Goal: Information Seeking & Learning: Check status

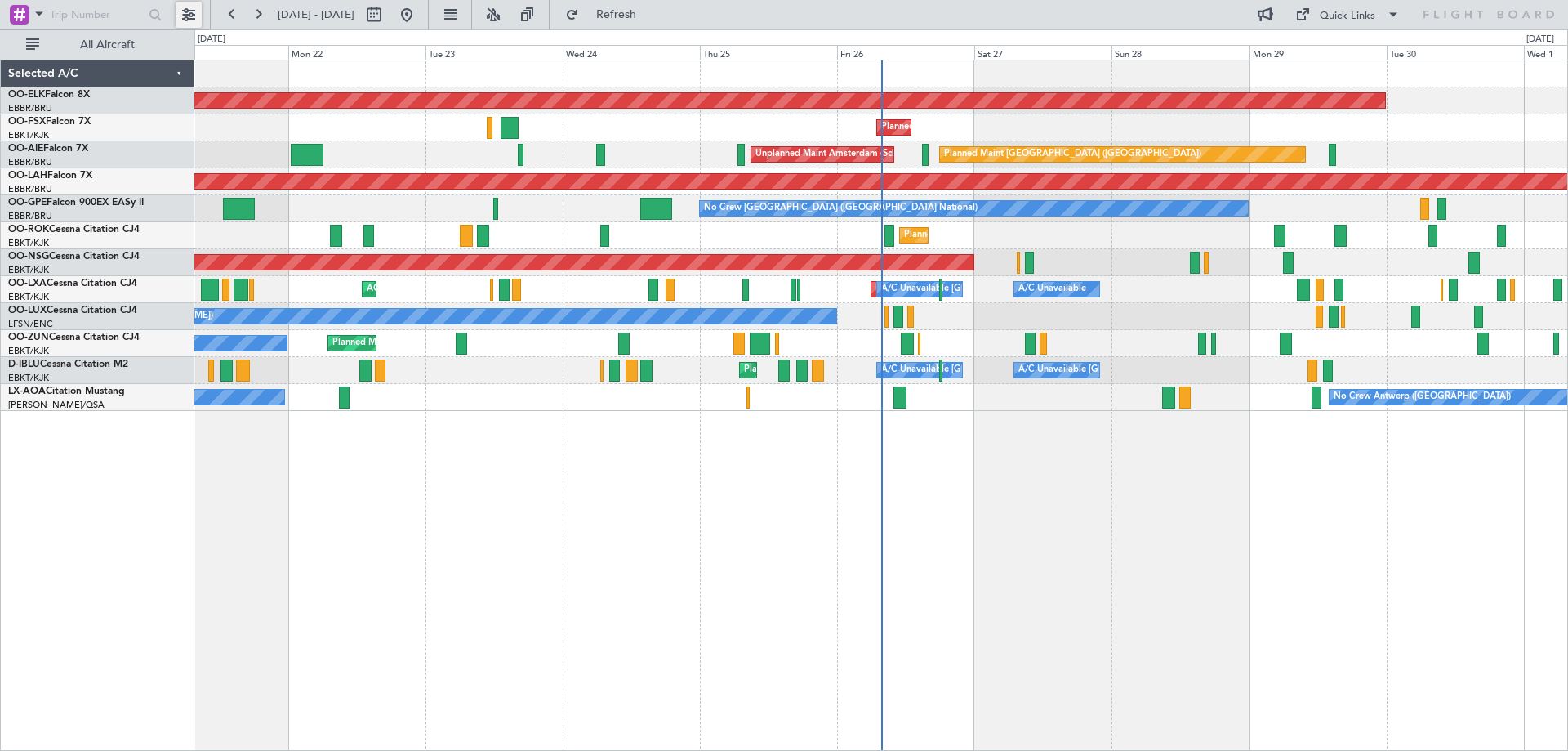
click at [194, 10] on button at bounding box center [189, 15] width 26 height 26
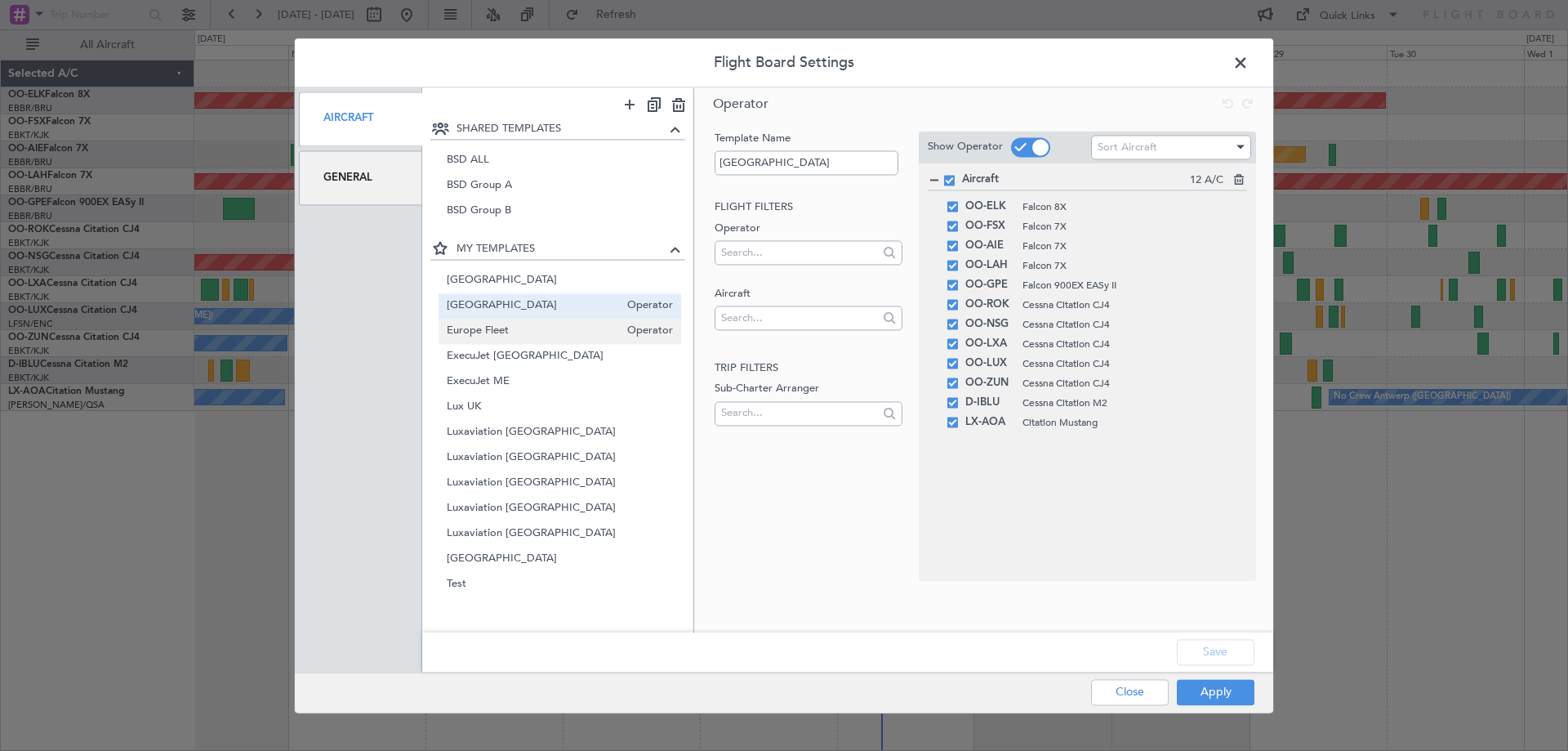
click at [501, 327] on span "Europe Fleet" at bounding box center [533, 331] width 173 height 17
type input "Europe Fleet"
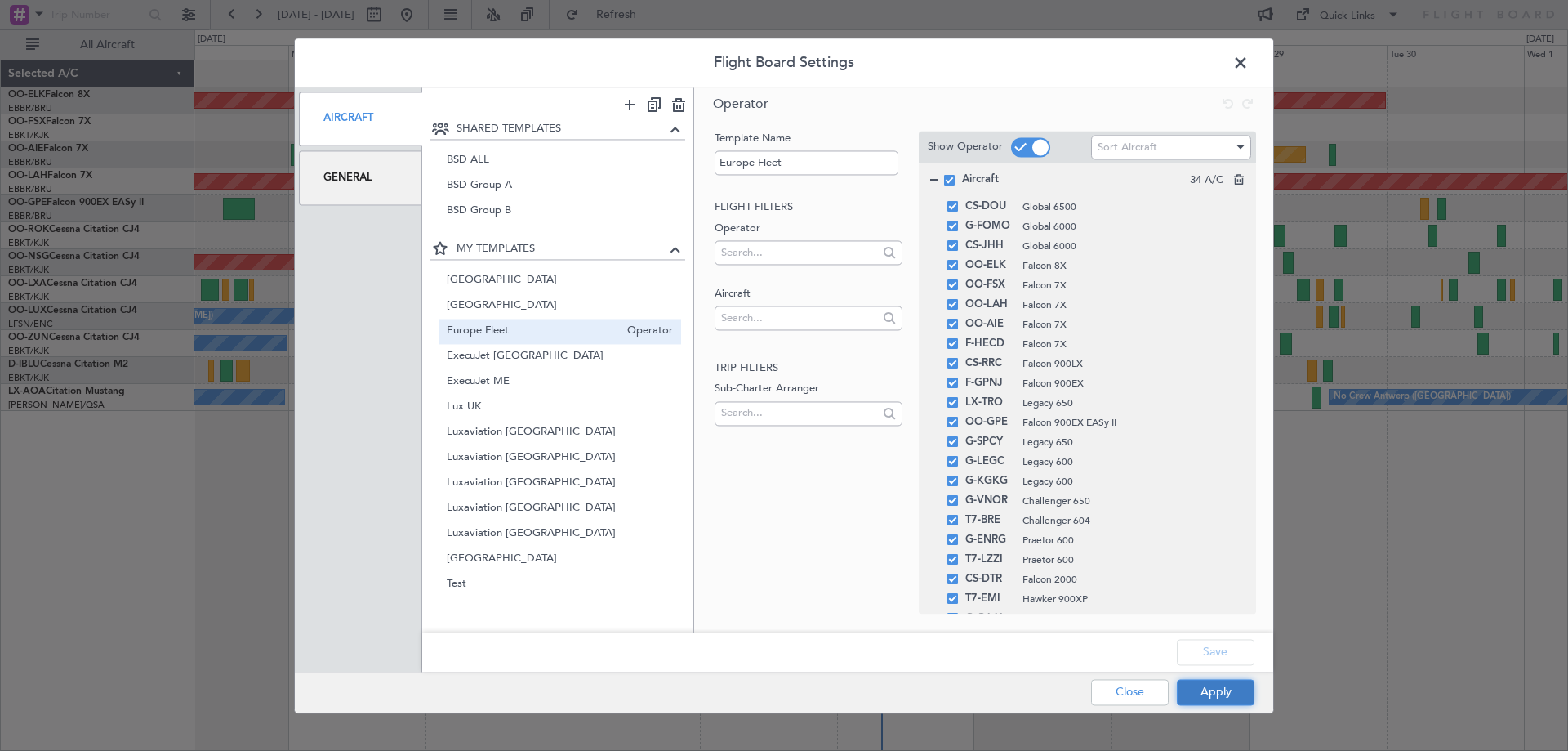
click at [1223, 693] on button "Apply" at bounding box center [1215, 692] width 77 height 26
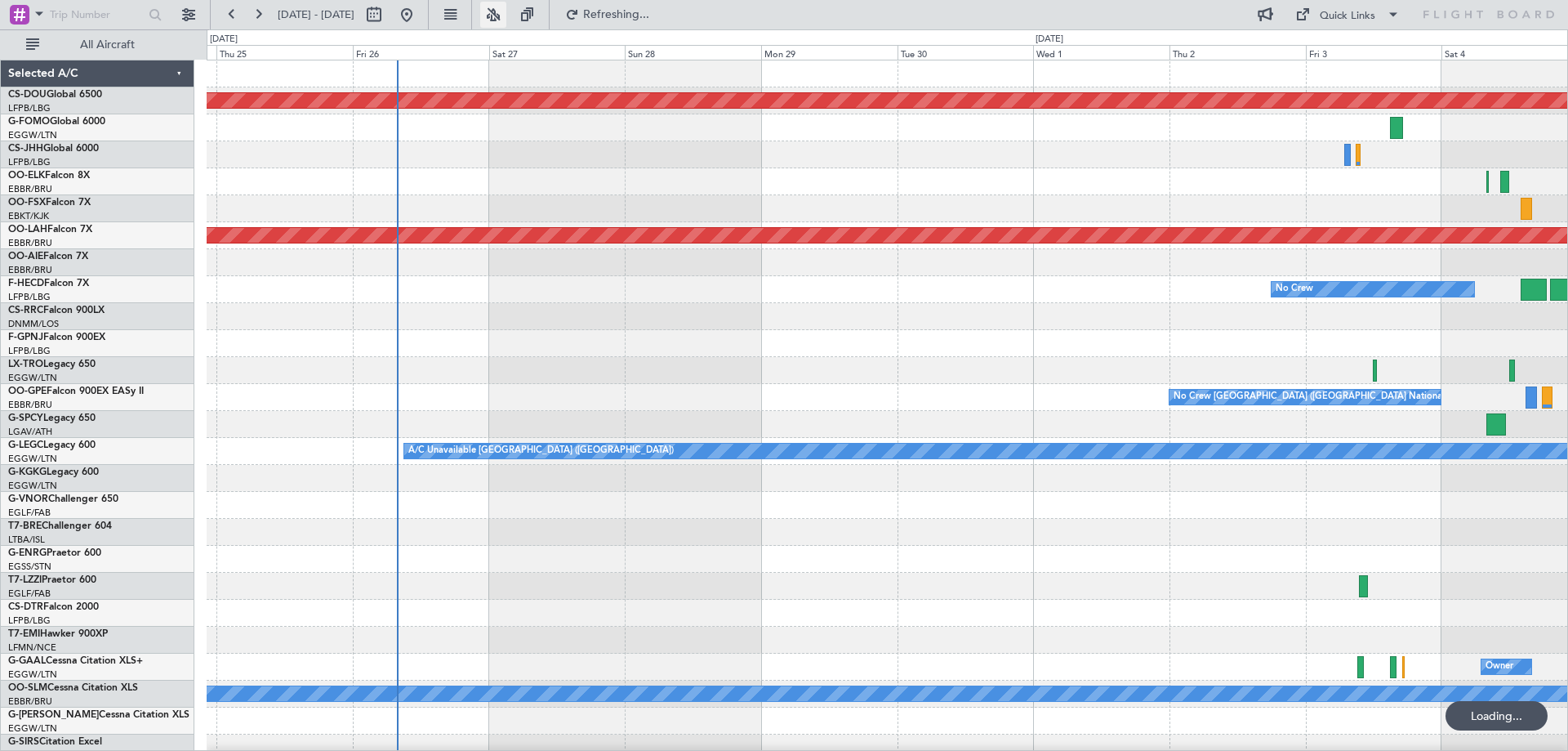
click at [506, 16] on button at bounding box center [493, 15] width 26 height 26
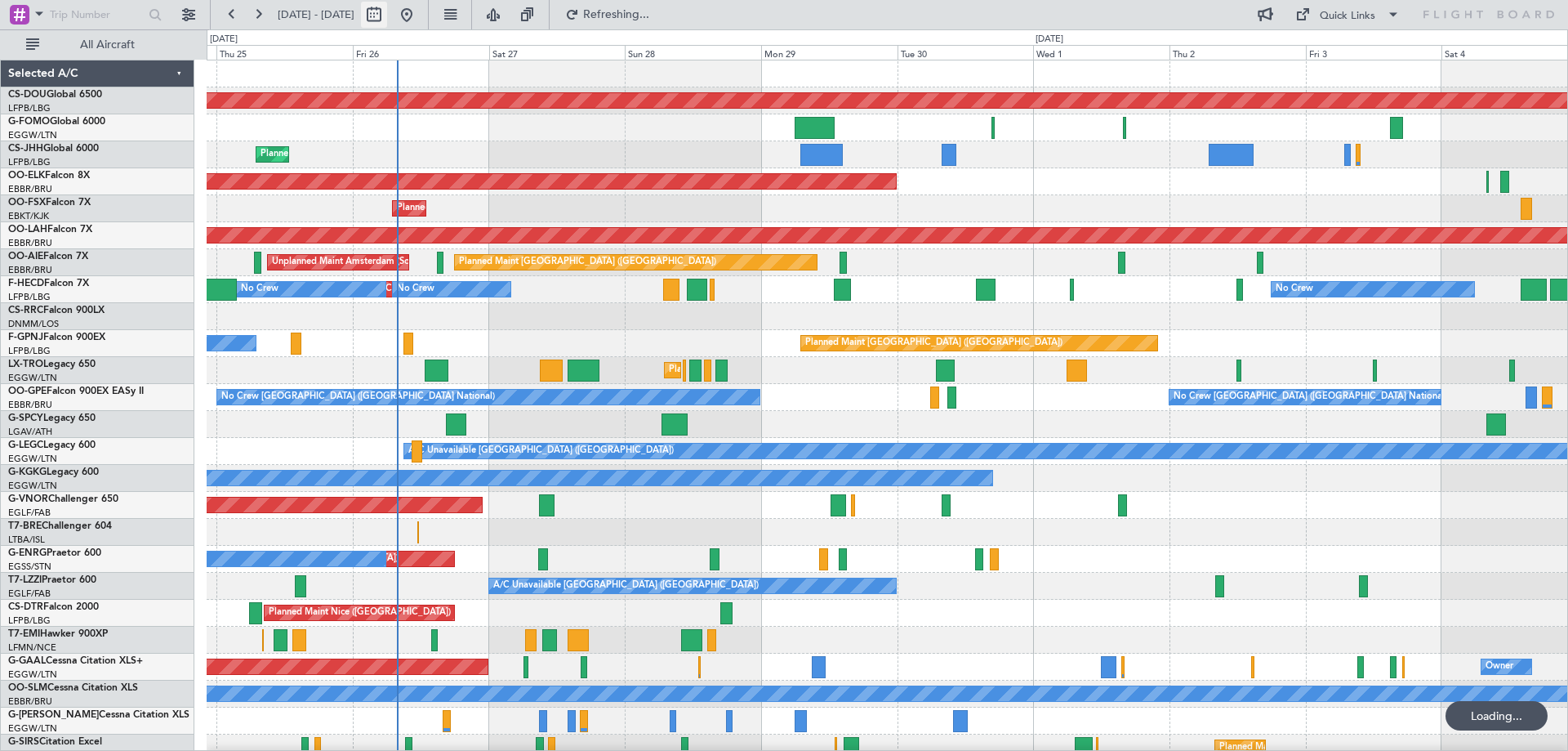
click at [387, 15] on button at bounding box center [374, 15] width 26 height 26
select select "9"
select select "2025"
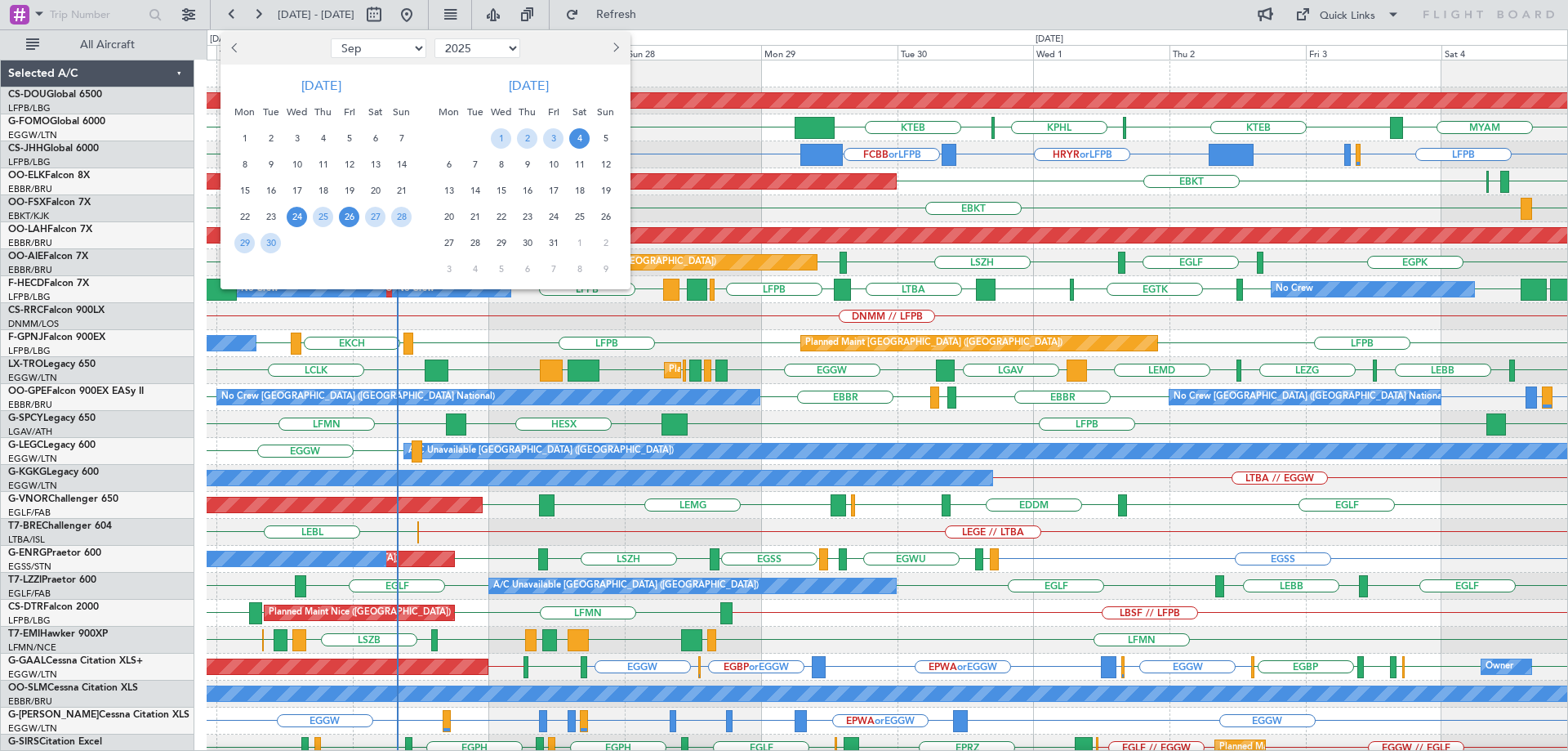
click at [344, 214] on span "26" at bounding box center [349, 216] width 21 height 21
click at [555, 140] on span "3" at bounding box center [553, 138] width 21 height 21
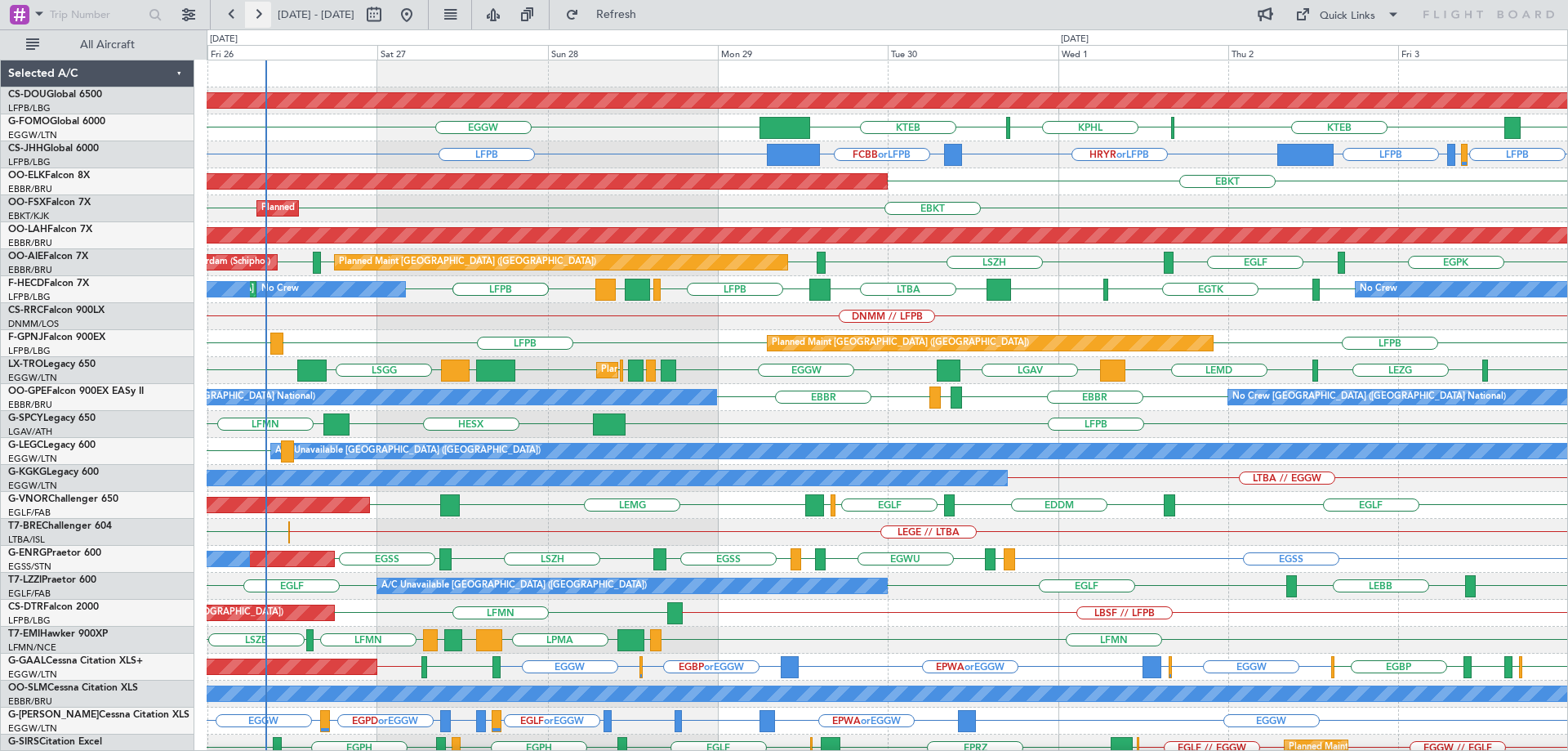
click at [265, 11] on button at bounding box center [258, 15] width 26 height 26
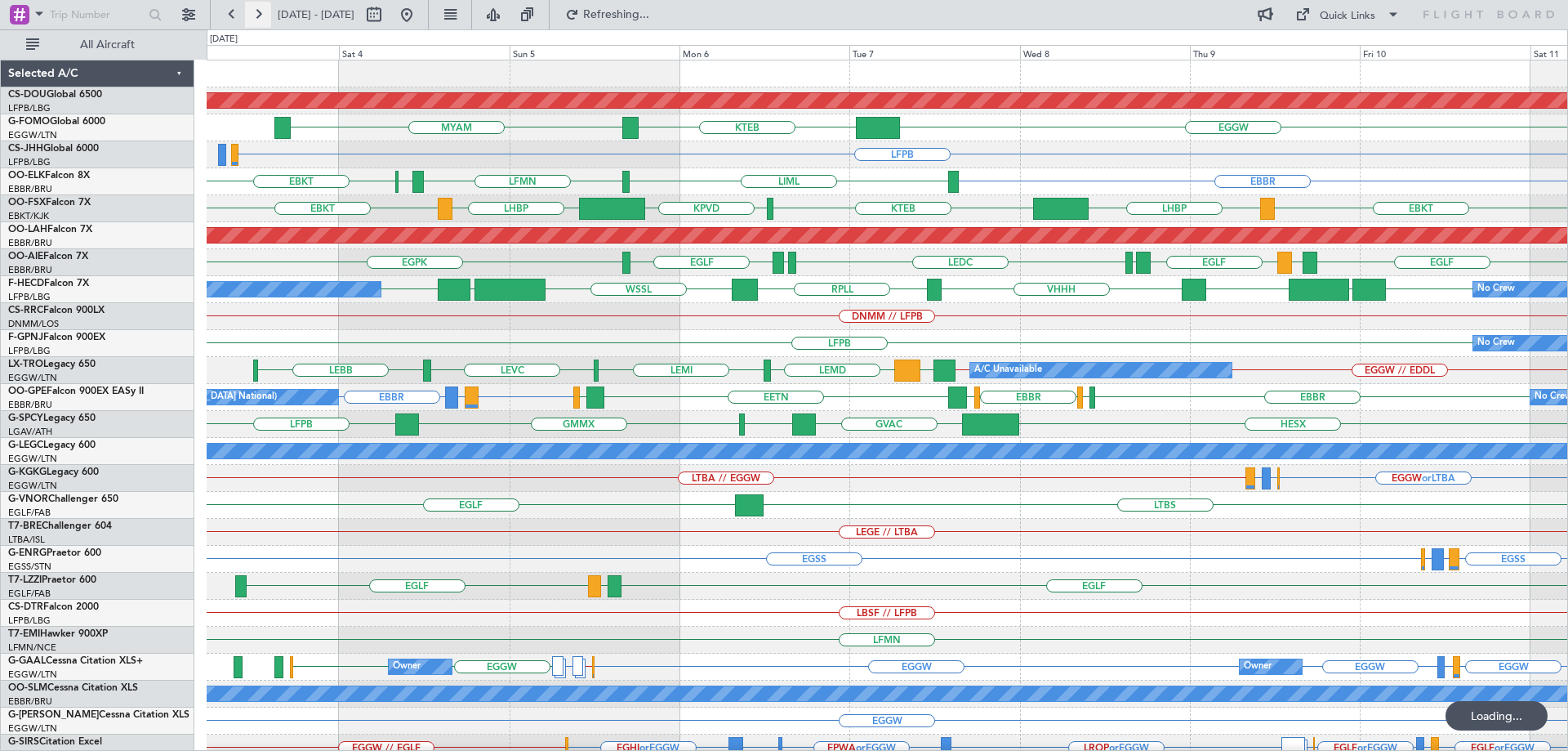
click at [265, 11] on button at bounding box center [258, 15] width 26 height 26
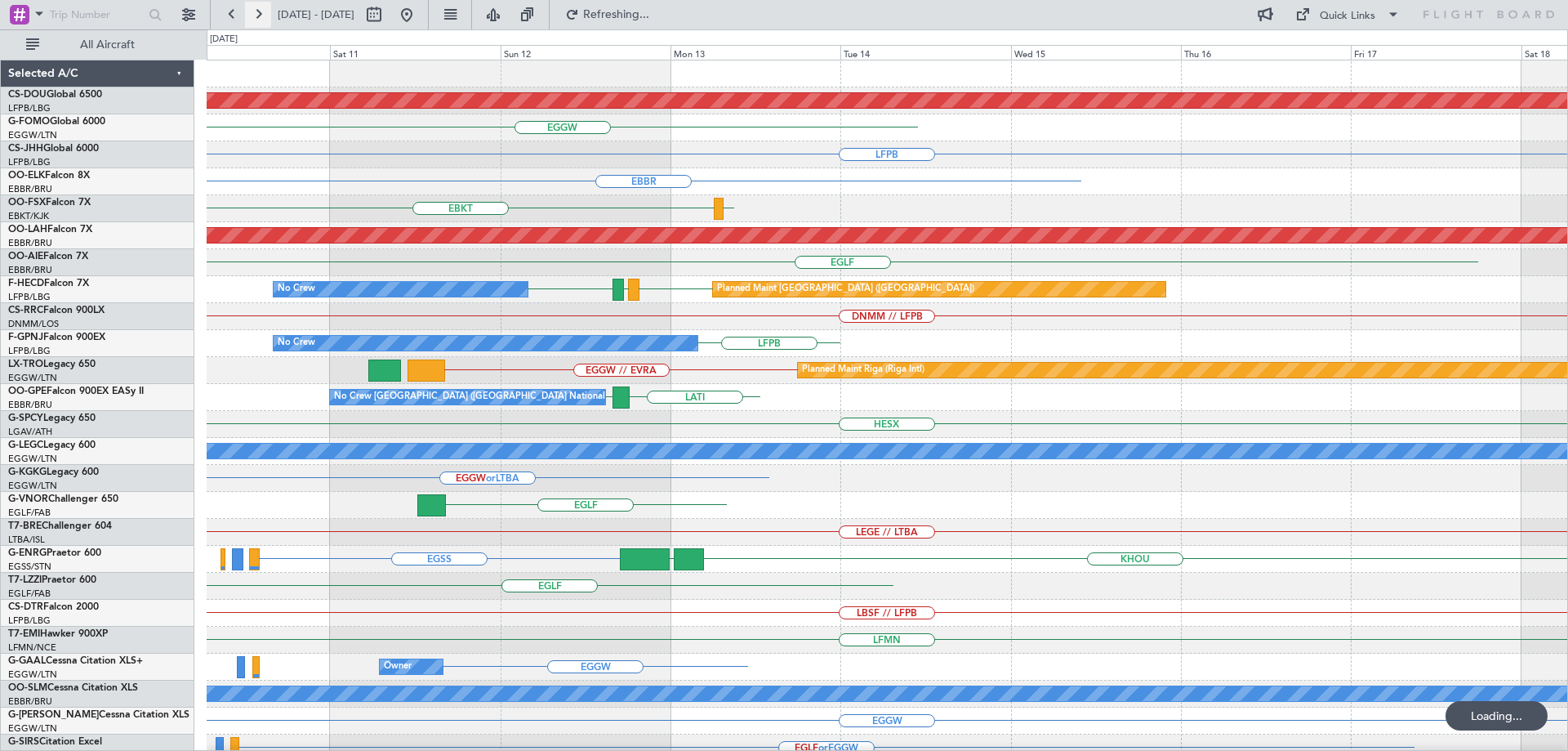
click at [265, 11] on button at bounding box center [258, 15] width 26 height 26
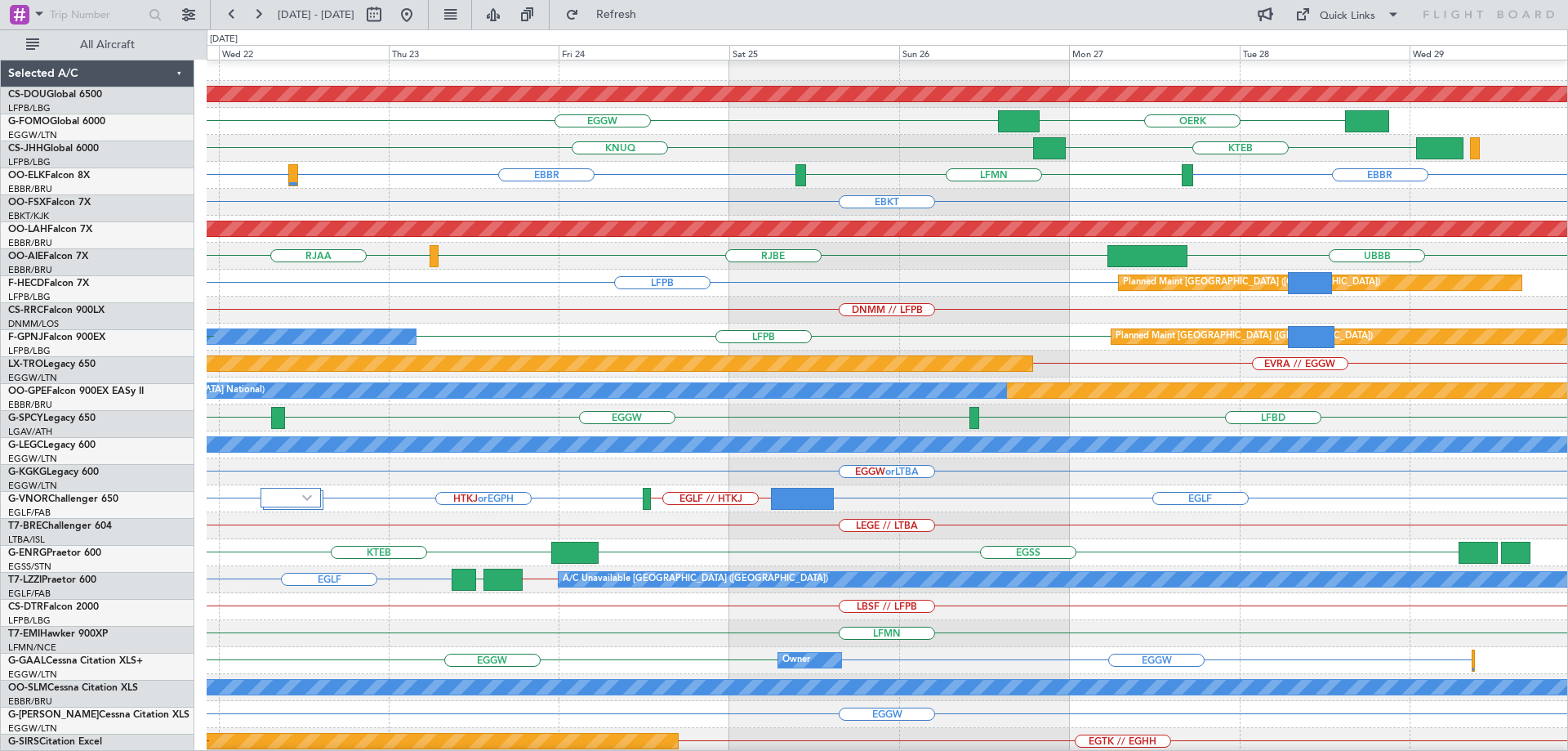
scroll to position [12, 0]
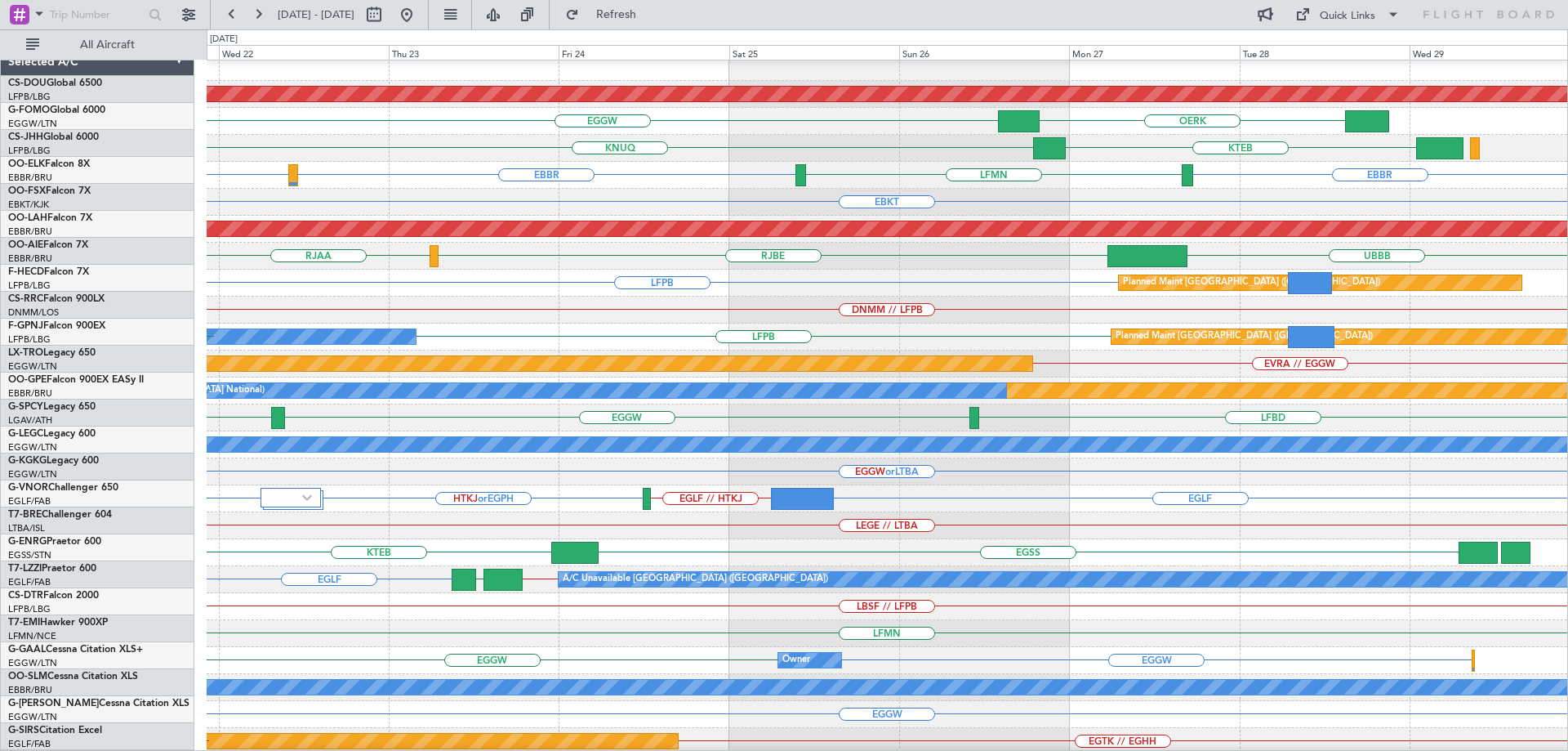
click at [741, 336] on div "LFPB No Crew Planned Maint [GEOGRAPHIC_DATA] ([GEOGRAPHIC_DATA]) LFPB" at bounding box center [886, 336] width 1361 height 27
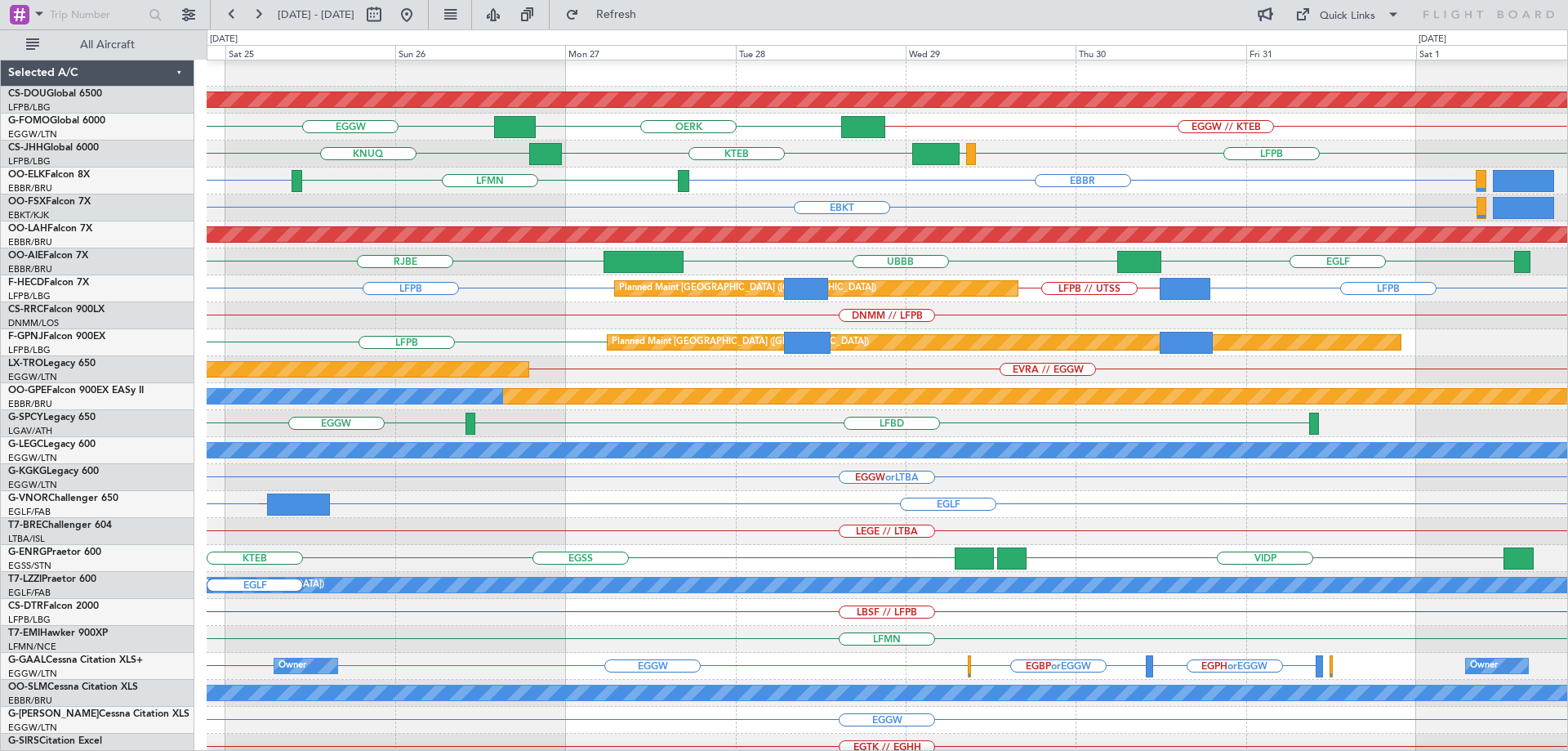
scroll to position [0, 0]
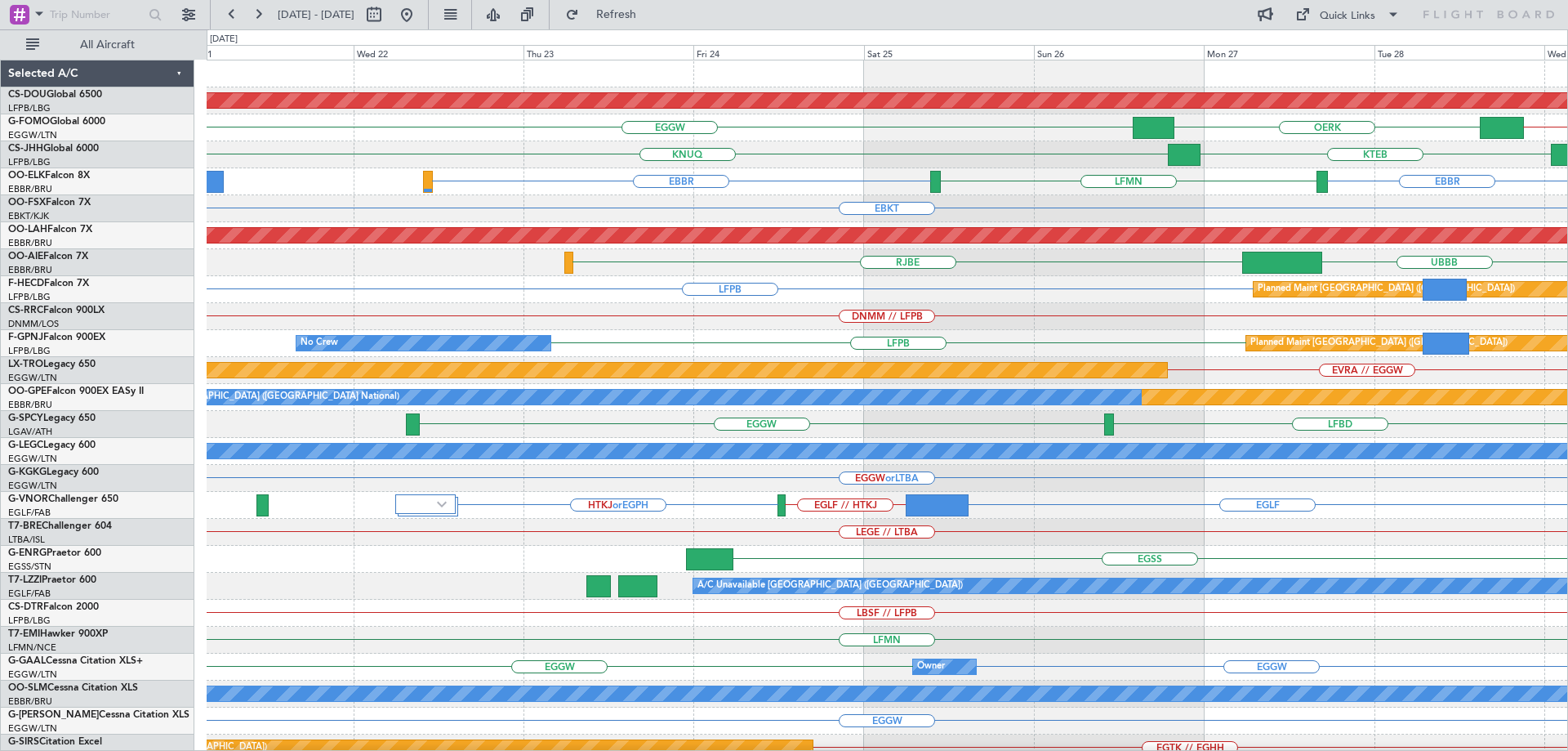
click at [1093, 299] on div "Planned Maint [GEOGRAPHIC_DATA] ([GEOGRAPHIC_DATA]) LFPB LFPB // UTSS LFPB" at bounding box center [886, 290] width 1361 height 27
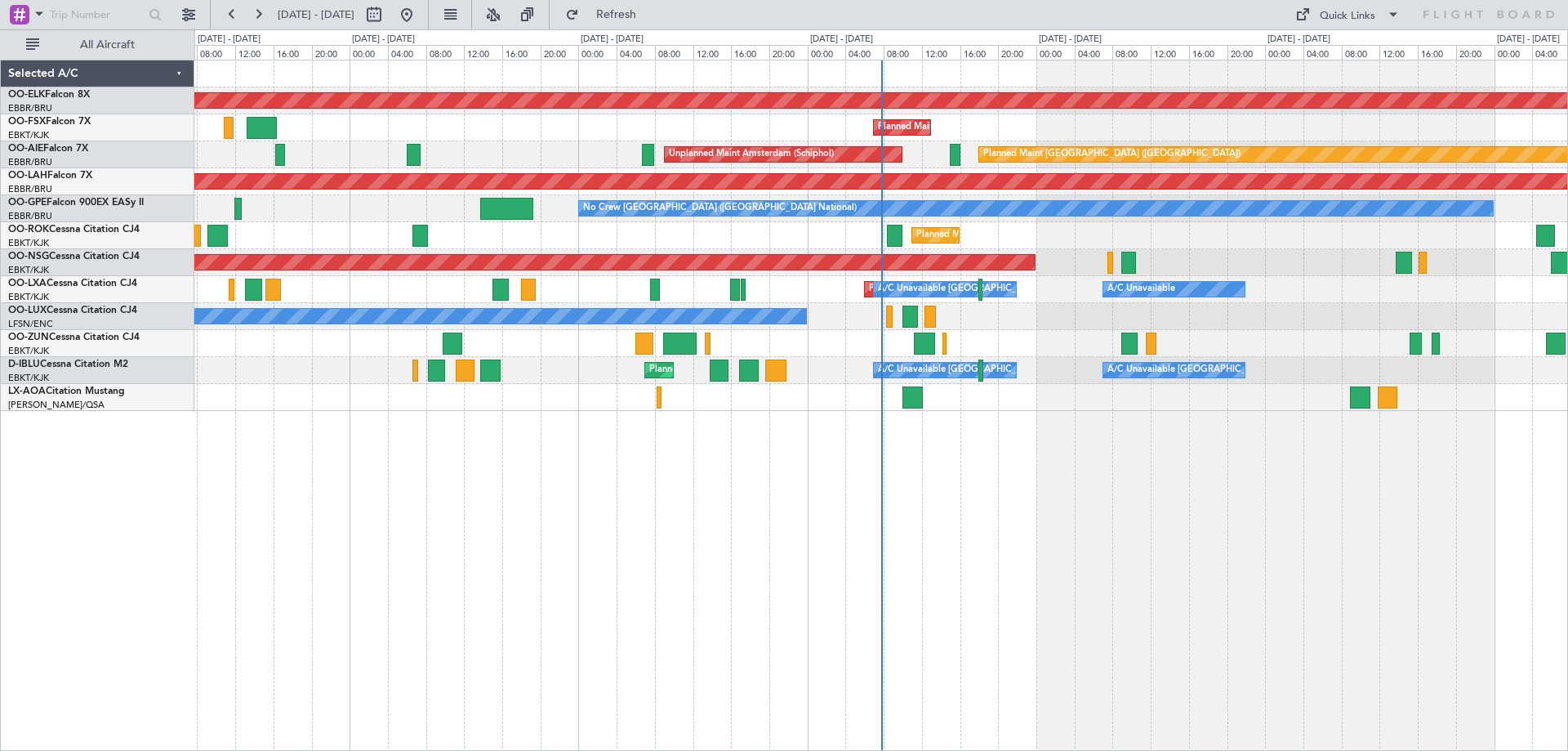
click at [726, 303] on div "Planned Maint Kortrijk-[GEOGRAPHIC_DATA] Planned Maint [GEOGRAPHIC_DATA]-[GEOGR…" at bounding box center [880, 235] width 1372 height 350
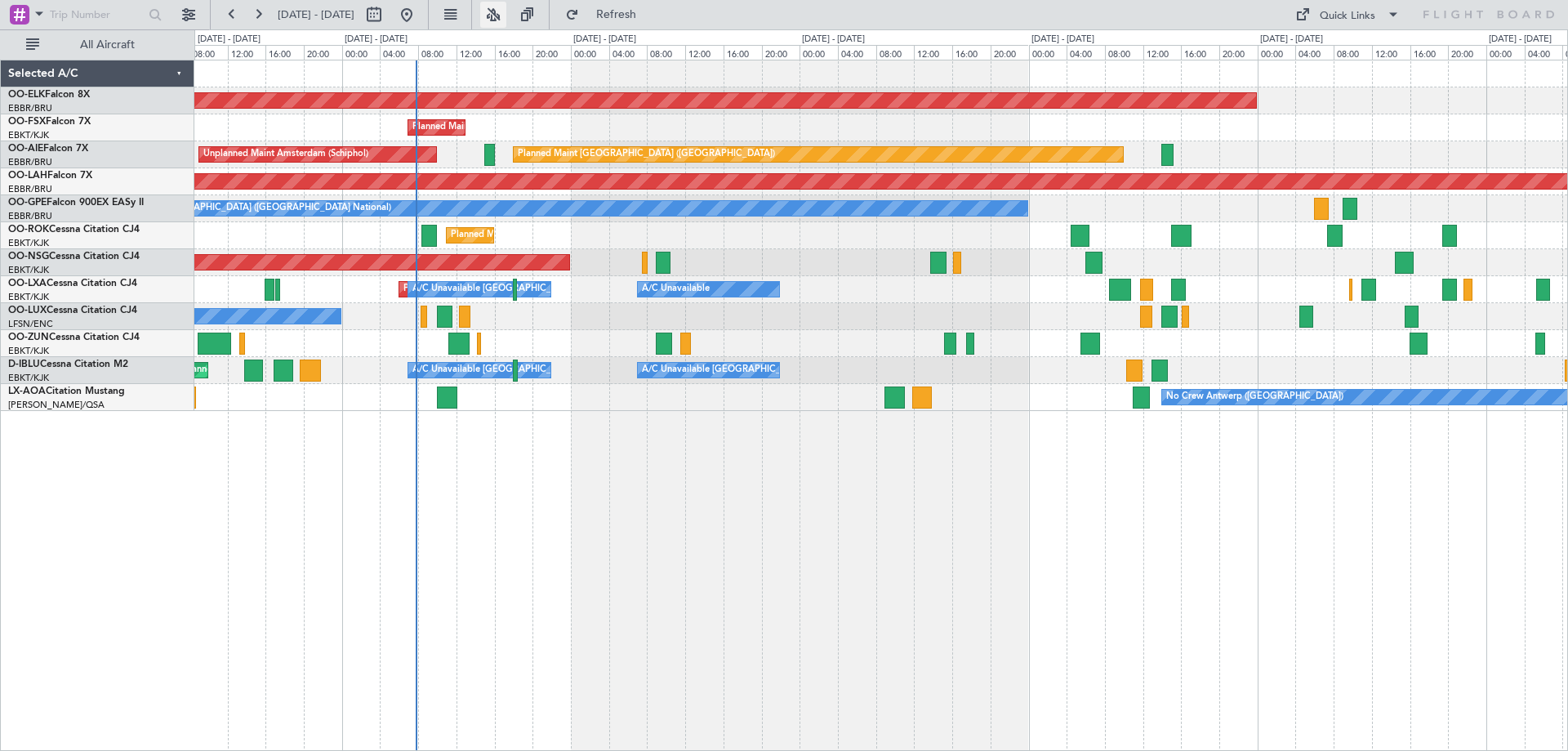
click at [506, 14] on button at bounding box center [493, 15] width 26 height 26
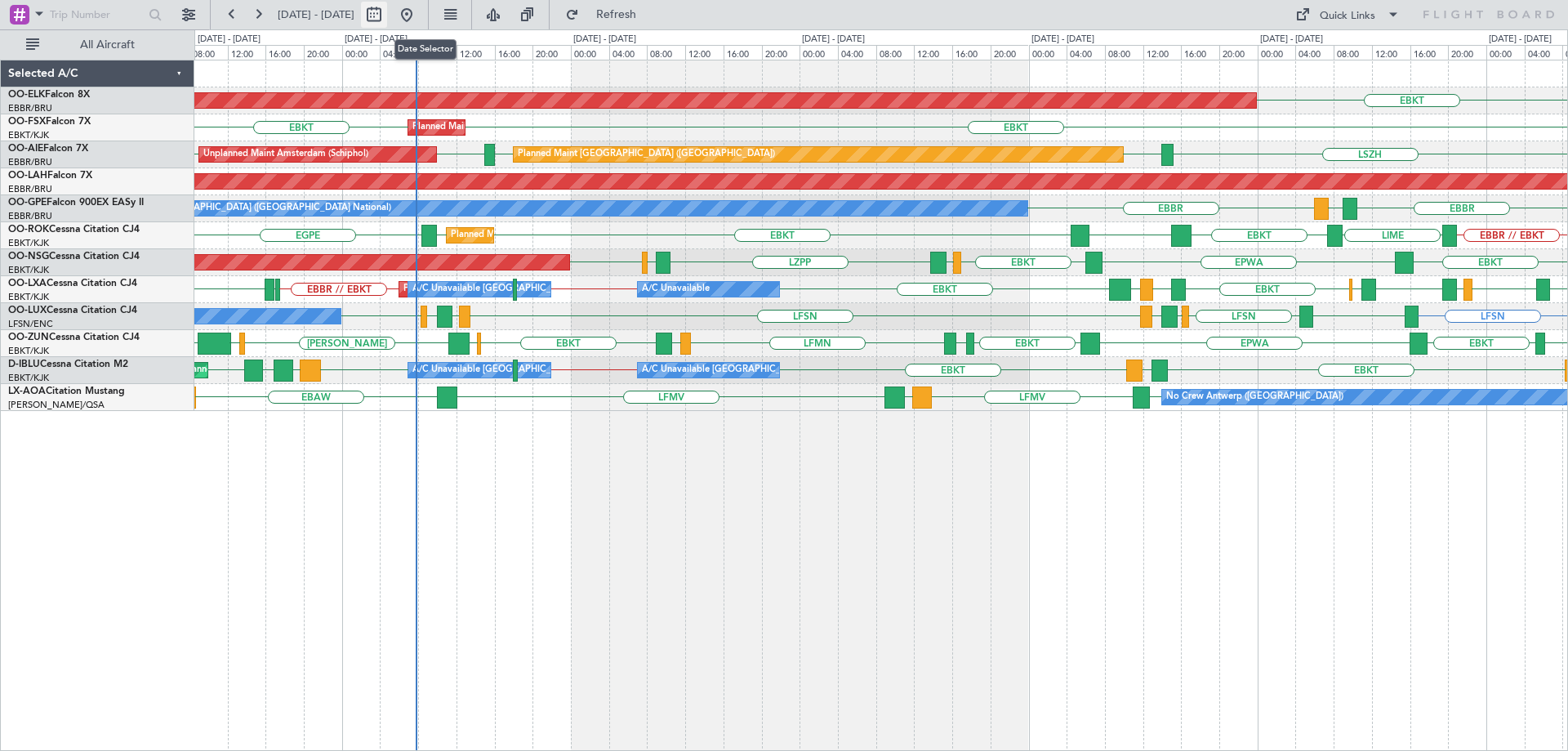
click at [387, 12] on button at bounding box center [374, 15] width 26 height 26
select select "9"
select select "2025"
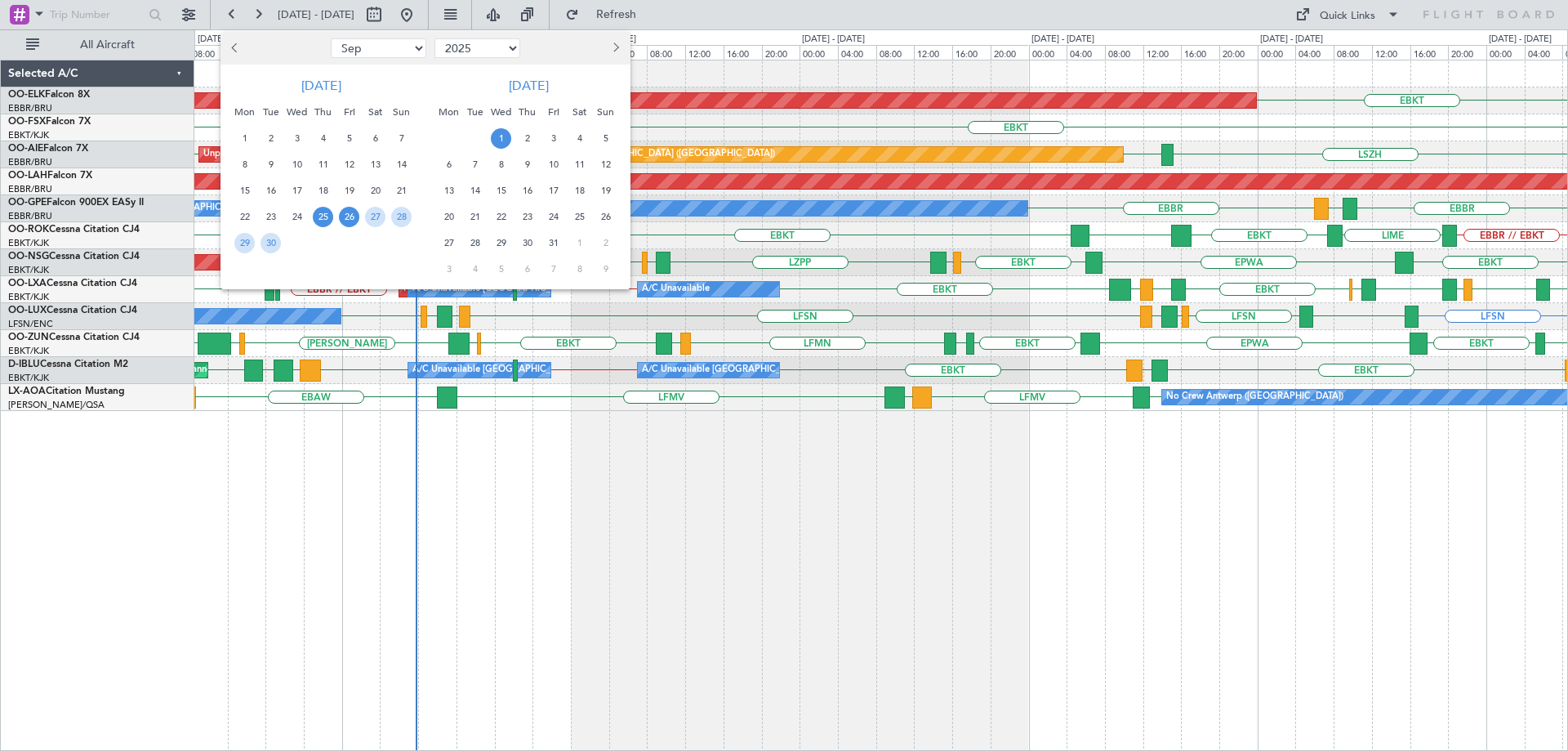
click at [344, 216] on span "26" at bounding box center [349, 216] width 21 height 21
click at [552, 134] on span "3" at bounding box center [553, 138] width 21 height 21
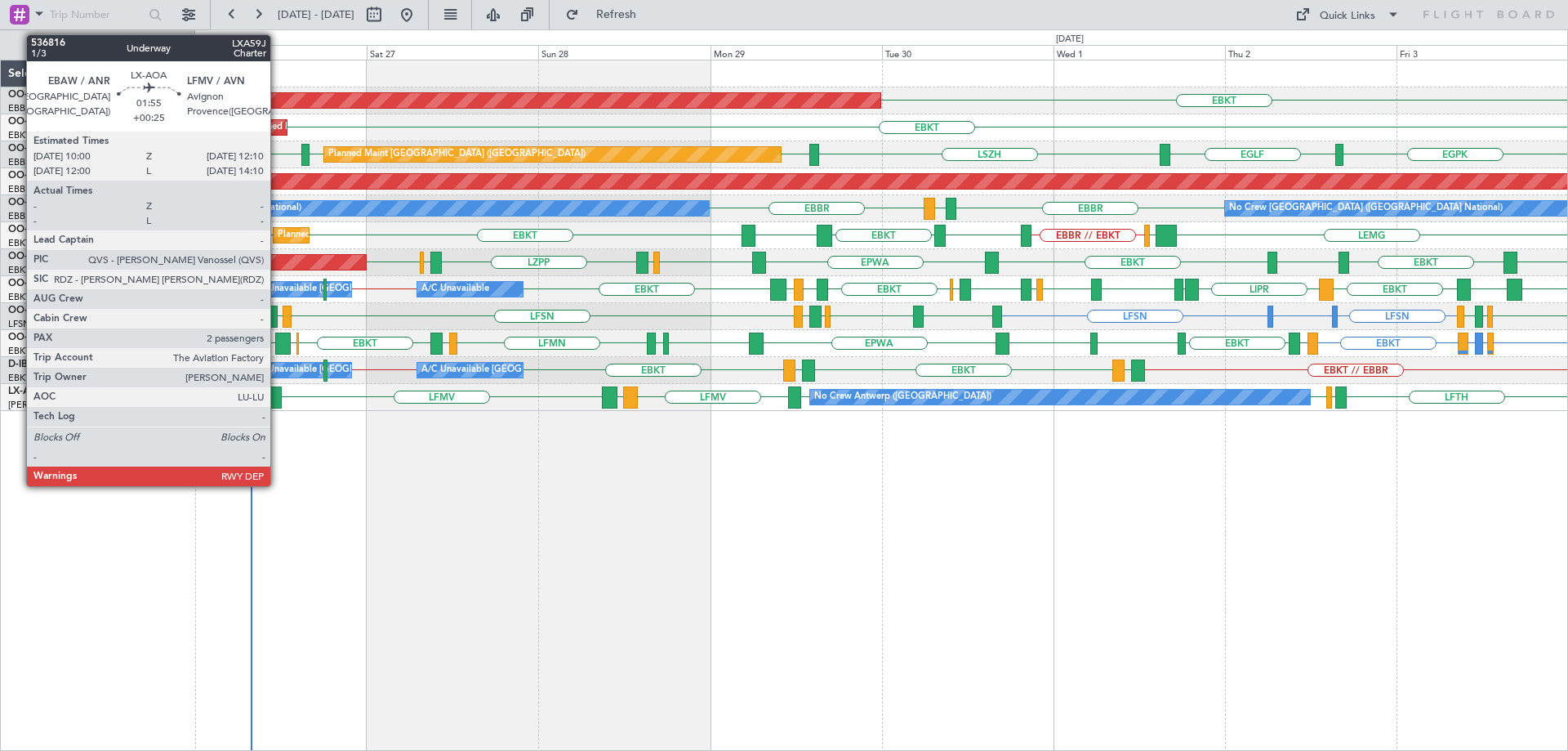
click at [278, 399] on div at bounding box center [274, 397] width 16 height 22
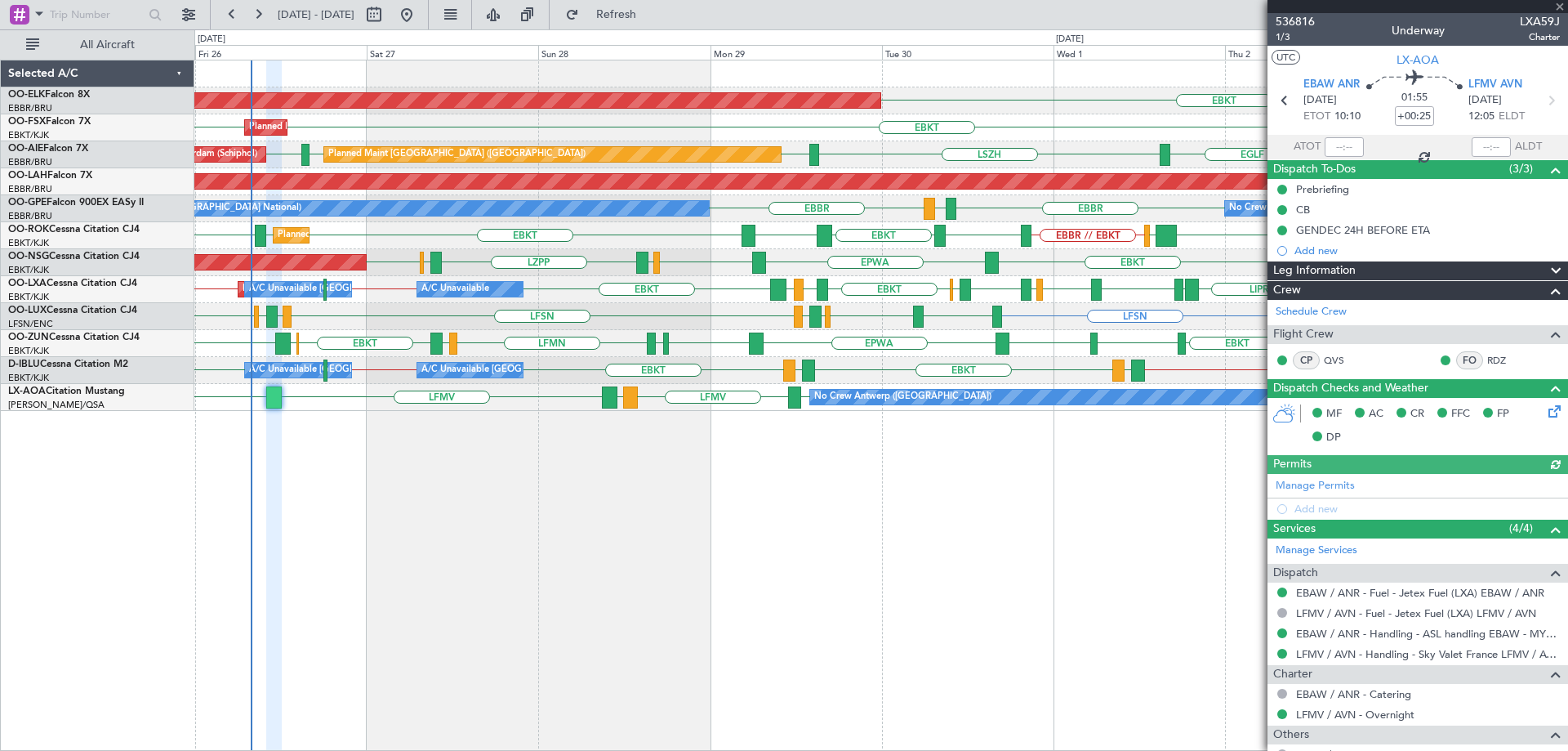
scroll to position [154, 0]
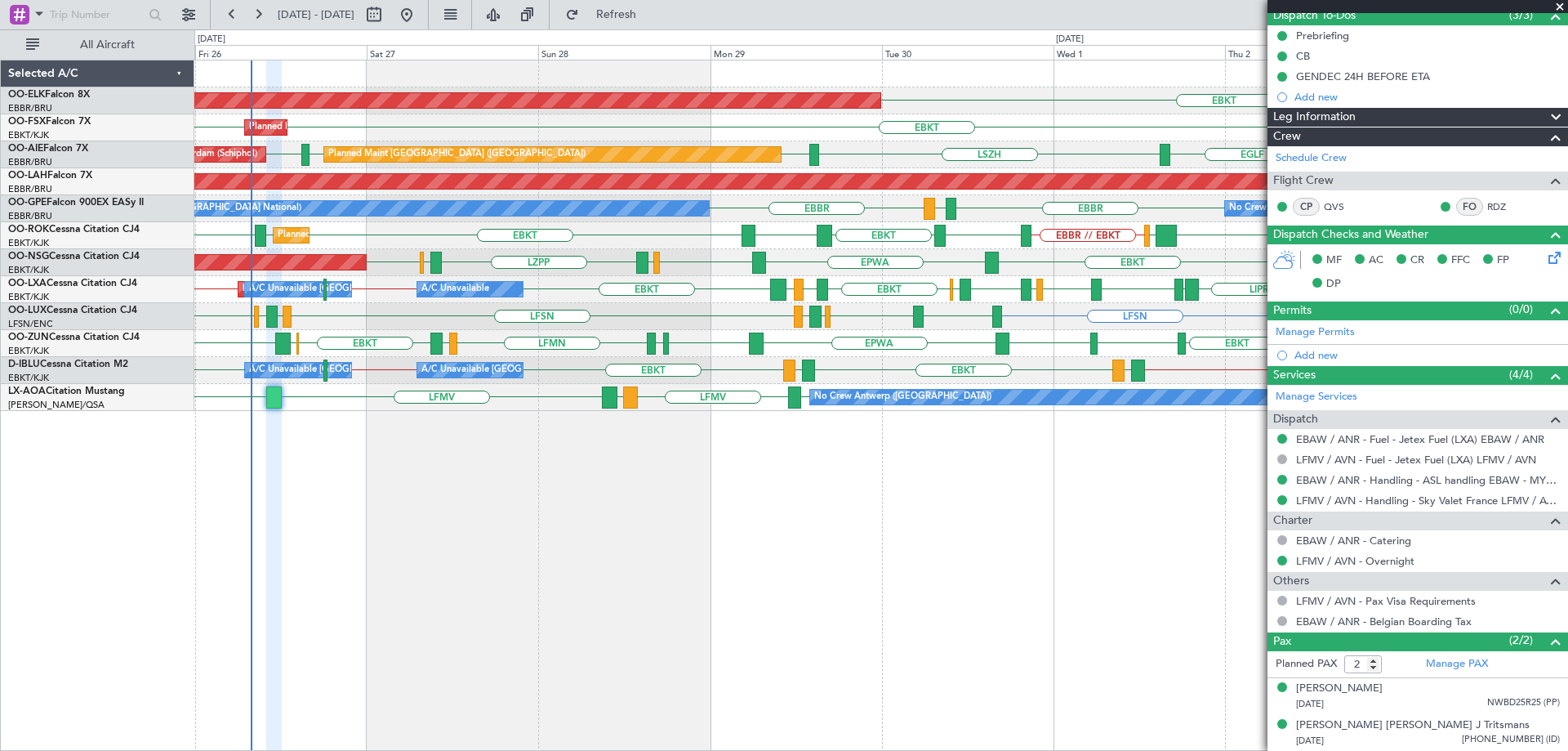
click at [1559, 4] on span at bounding box center [1560, 7] width 16 height 15
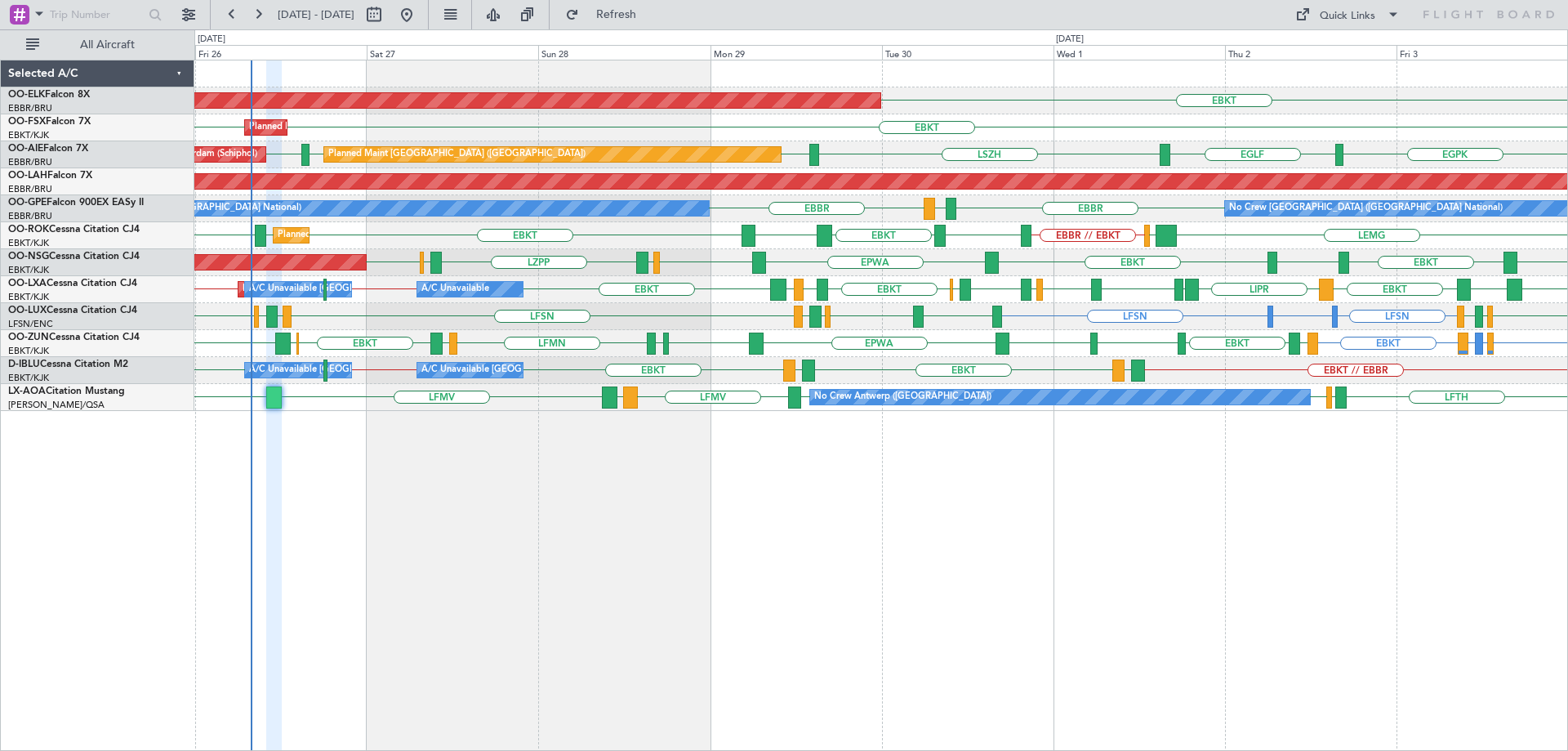
type input "0"
click at [375, 276] on div "EBKT Planned Maint Kortrijk-Wevelgem EBKT EBKT Planned Maint Kortrijk-Wevelgem …" at bounding box center [880, 235] width 1372 height 350
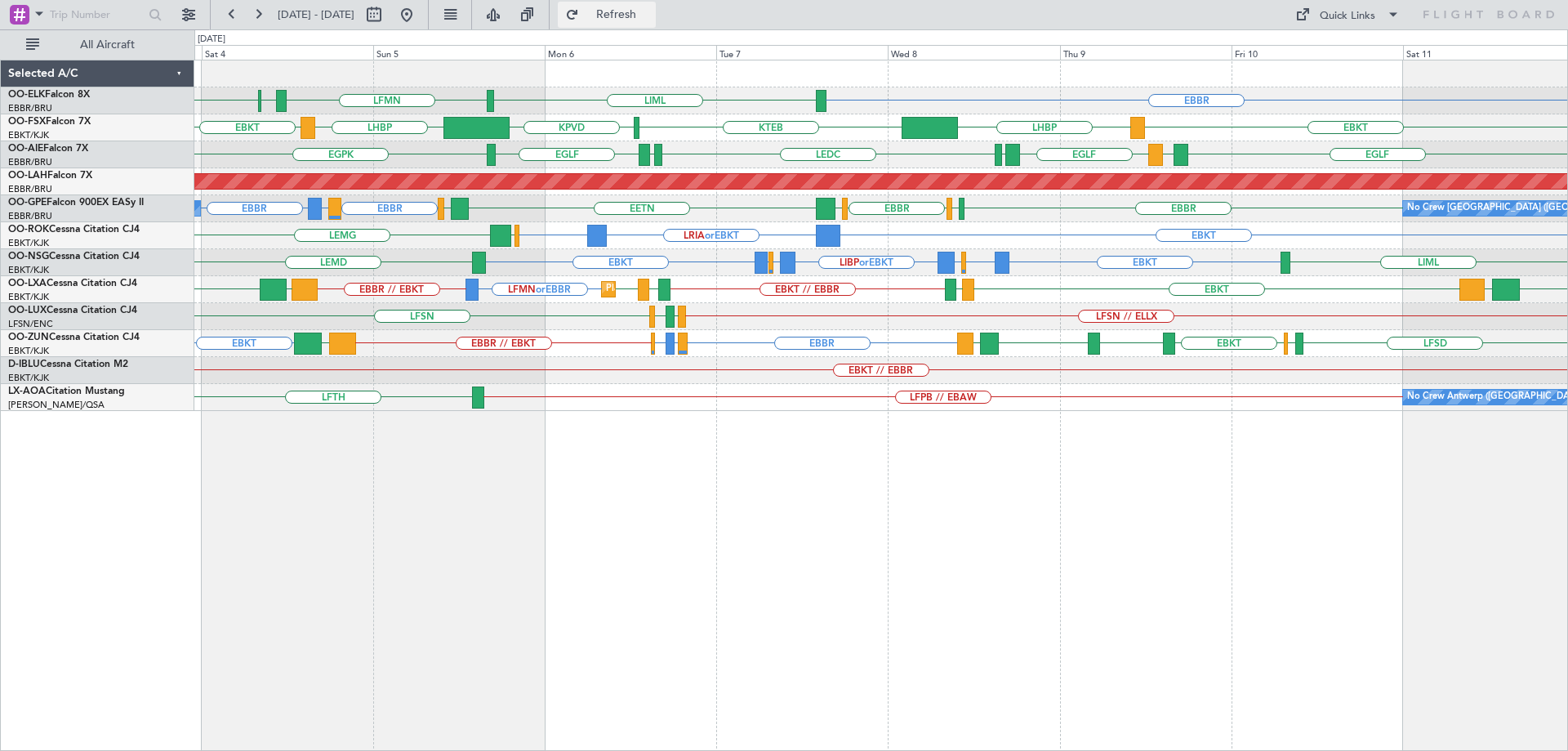
click at [650, 21] on span "Refresh" at bounding box center [616, 15] width 68 height 12
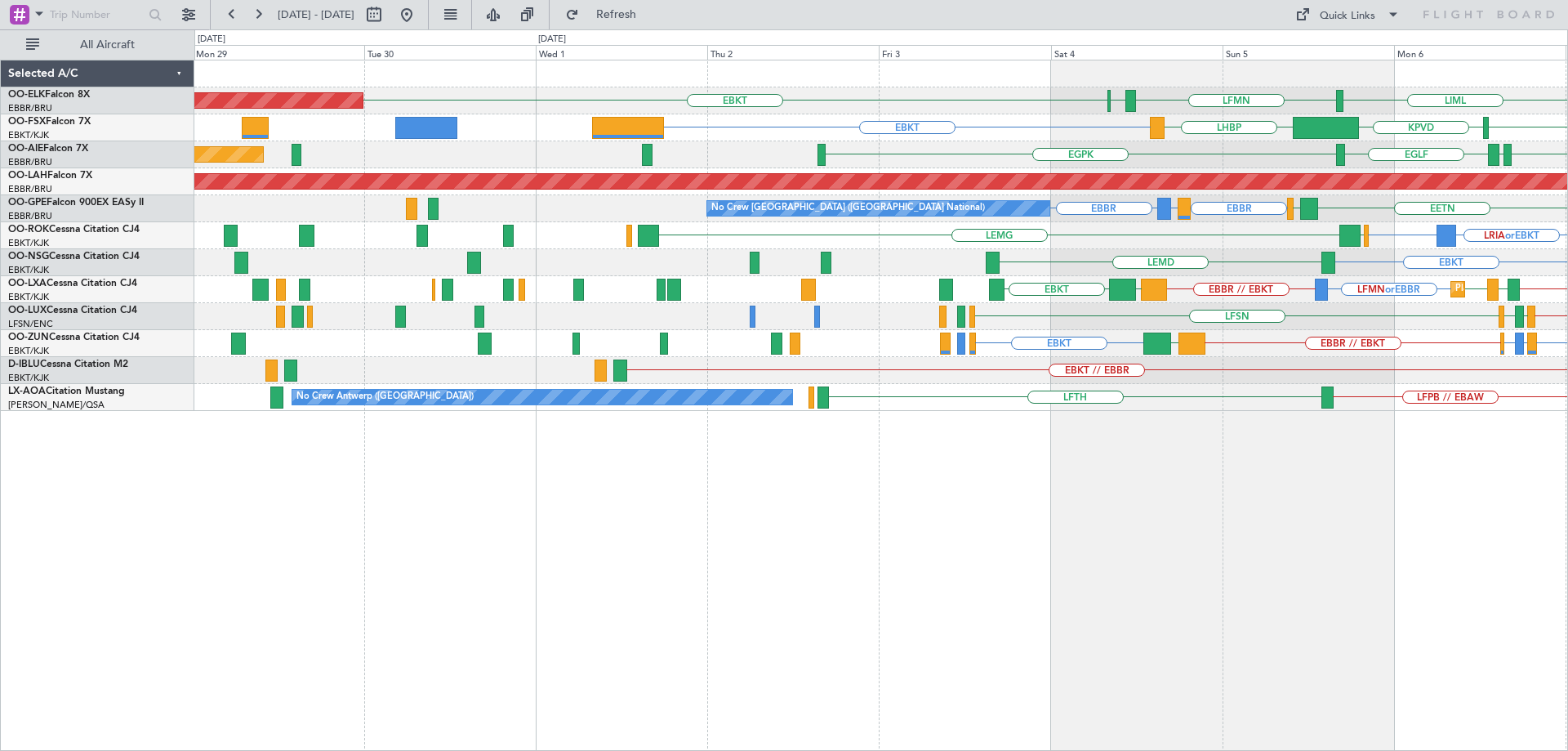
click at [1201, 272] on div "LIML LFMN EBBR EBKT Planned Maint Kortrijk-Wevelgem EBBR EBKT KTEB KPVD LHBP LH…" at bounding box center [880, 235] width 1372 height 350
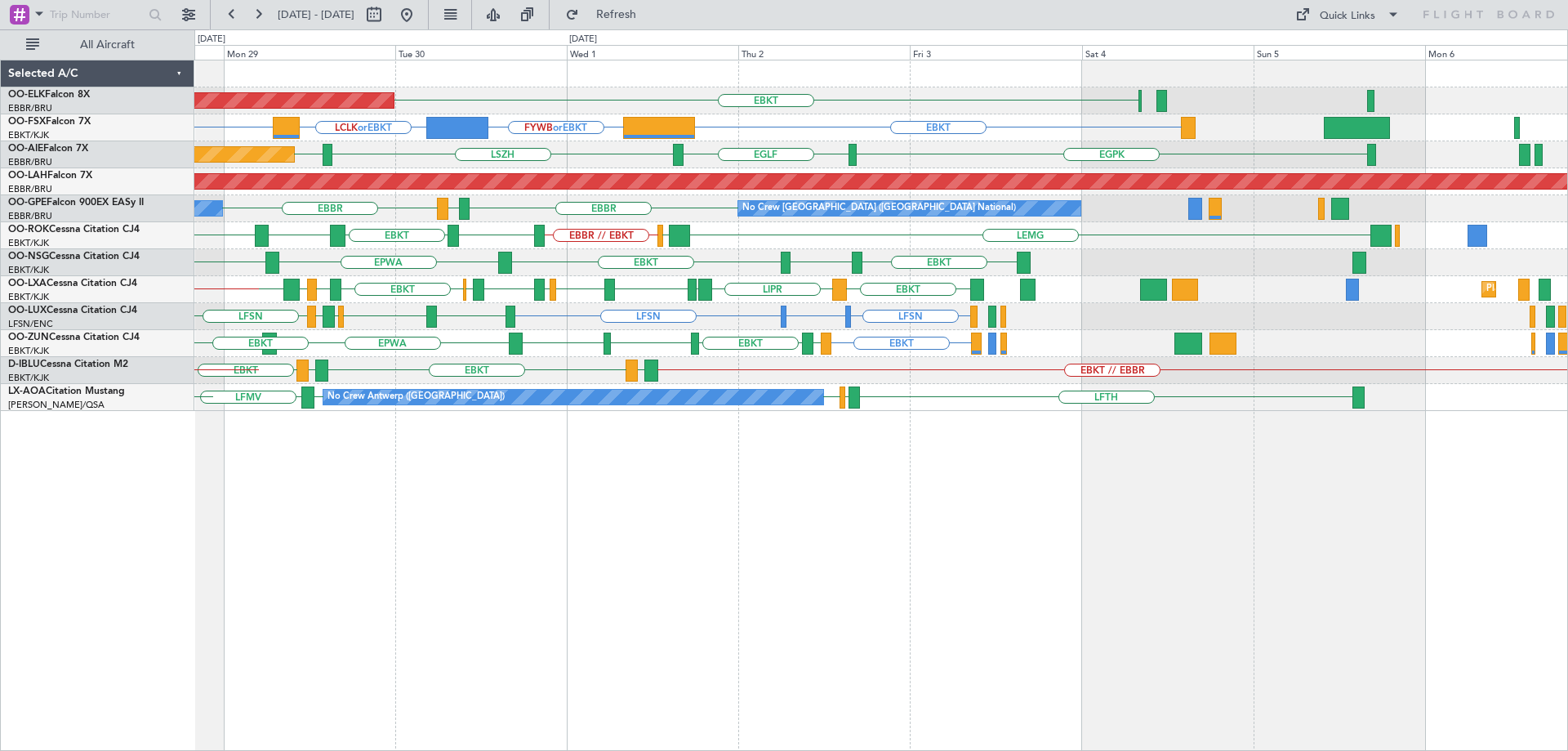
click at [629, 307] on div "EBKT Planned Maint Kortrijk-Wevelgem EBKT EBKT FYWB or EBKT LCLK or EBKT EGPK E…" at bounding box center [880, 235] width 1372 height 350
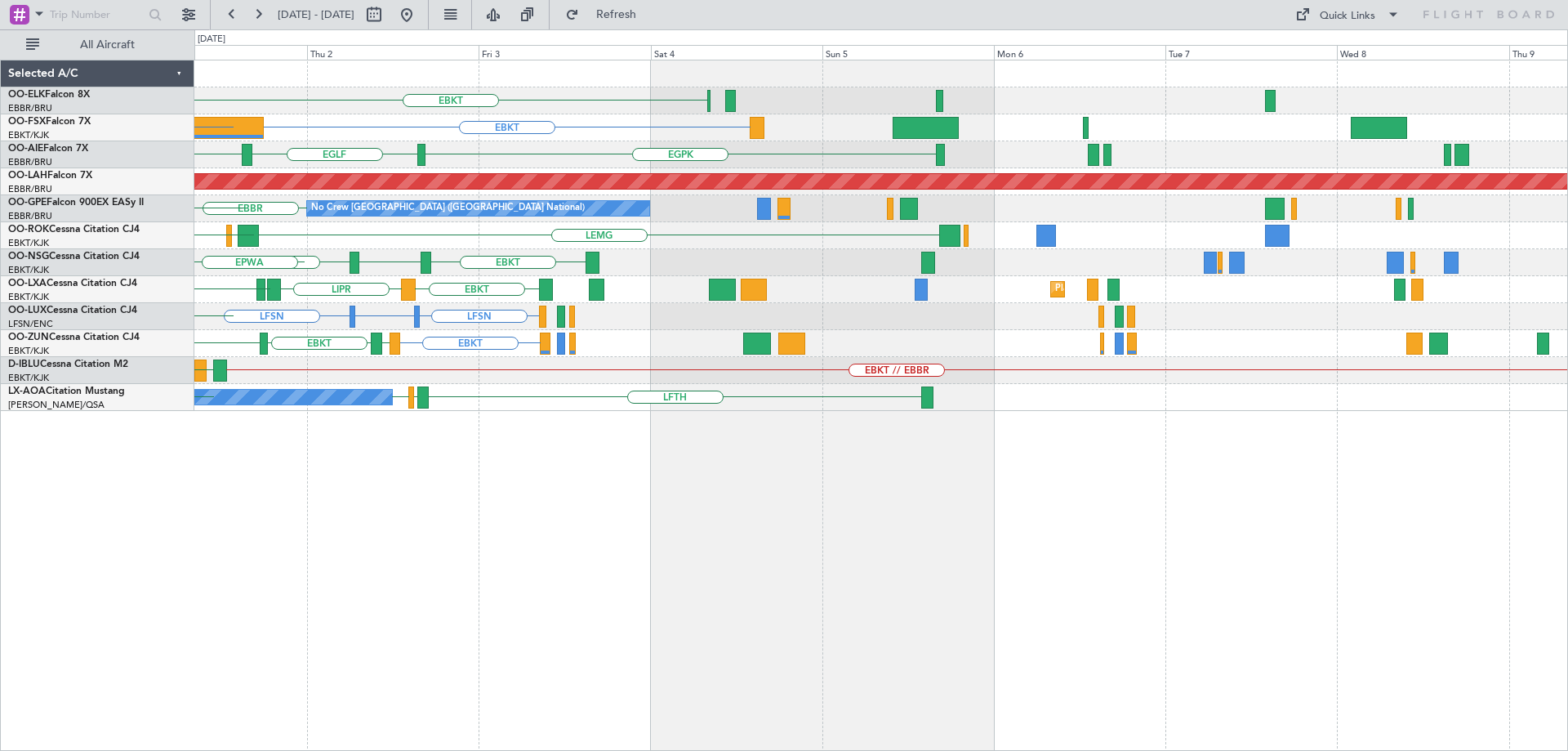
click at [798, 315] on div "LFSN LIMC or LFSN LFSN LFSN EBKT LIMJ LEBL LFSN" at bounding box center [880, 316] width 1372 height 27
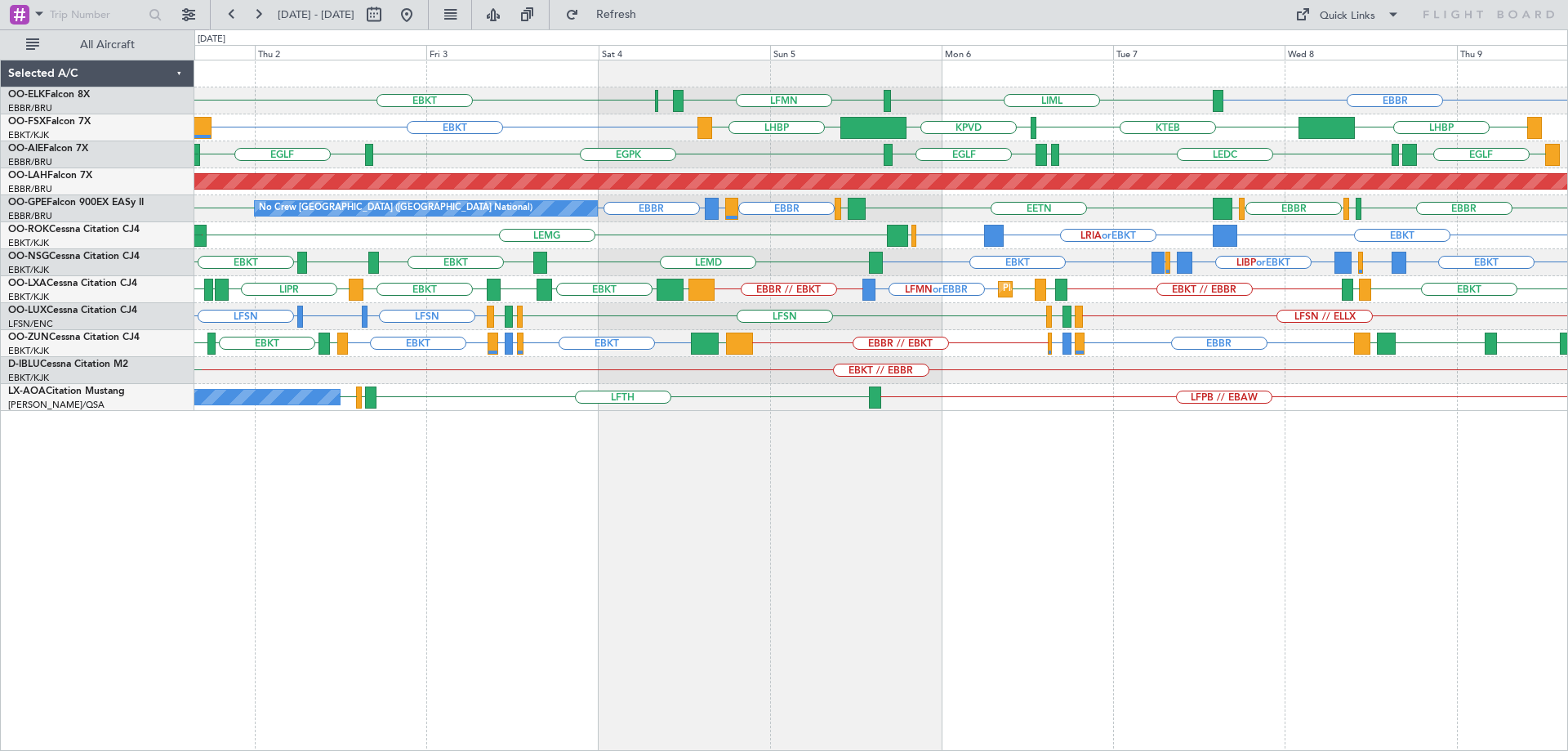
click at [1174, 320] on div "LFSN // ELLX LFSN LIMC or LFSN LFSN LFMN LFPB LFSN LFPB LFMN" at bounding box center [880, 316] width 1372 height 27
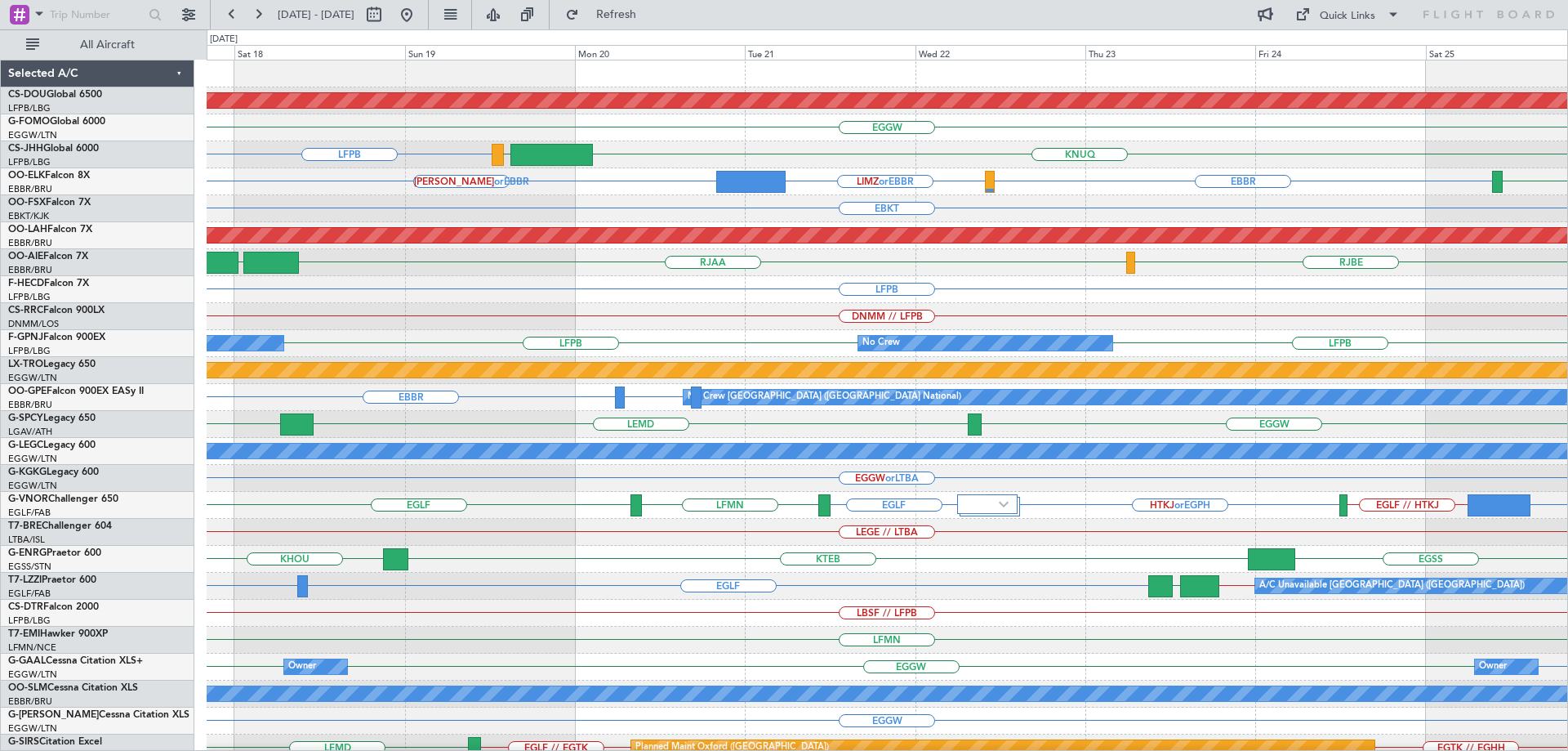
click at [1567, 519] on html "17 Oct 2025 - 25 Oct 2025 Refresh Quick Links All Aircraft Planned Maint London…" at bounding box center [784, 375] width 1568 height 751
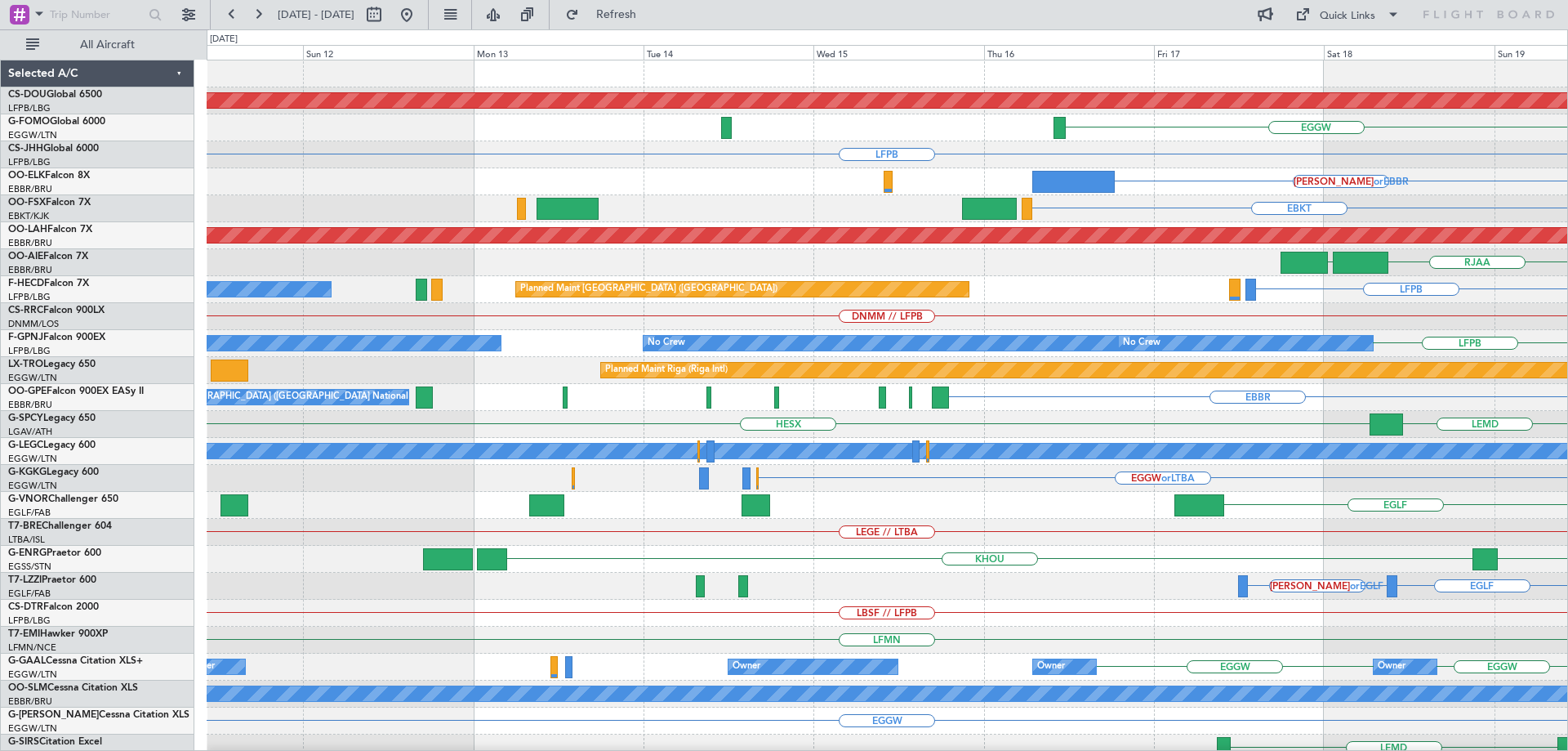
click at [1359, 475] on div "Planned Maint London (Biggin Hill) EGGW LFPB LEZG KNUQ KAUS or EBBR LIMZ or EBB…" at bounding box center [886, 531] width 1361 height 943
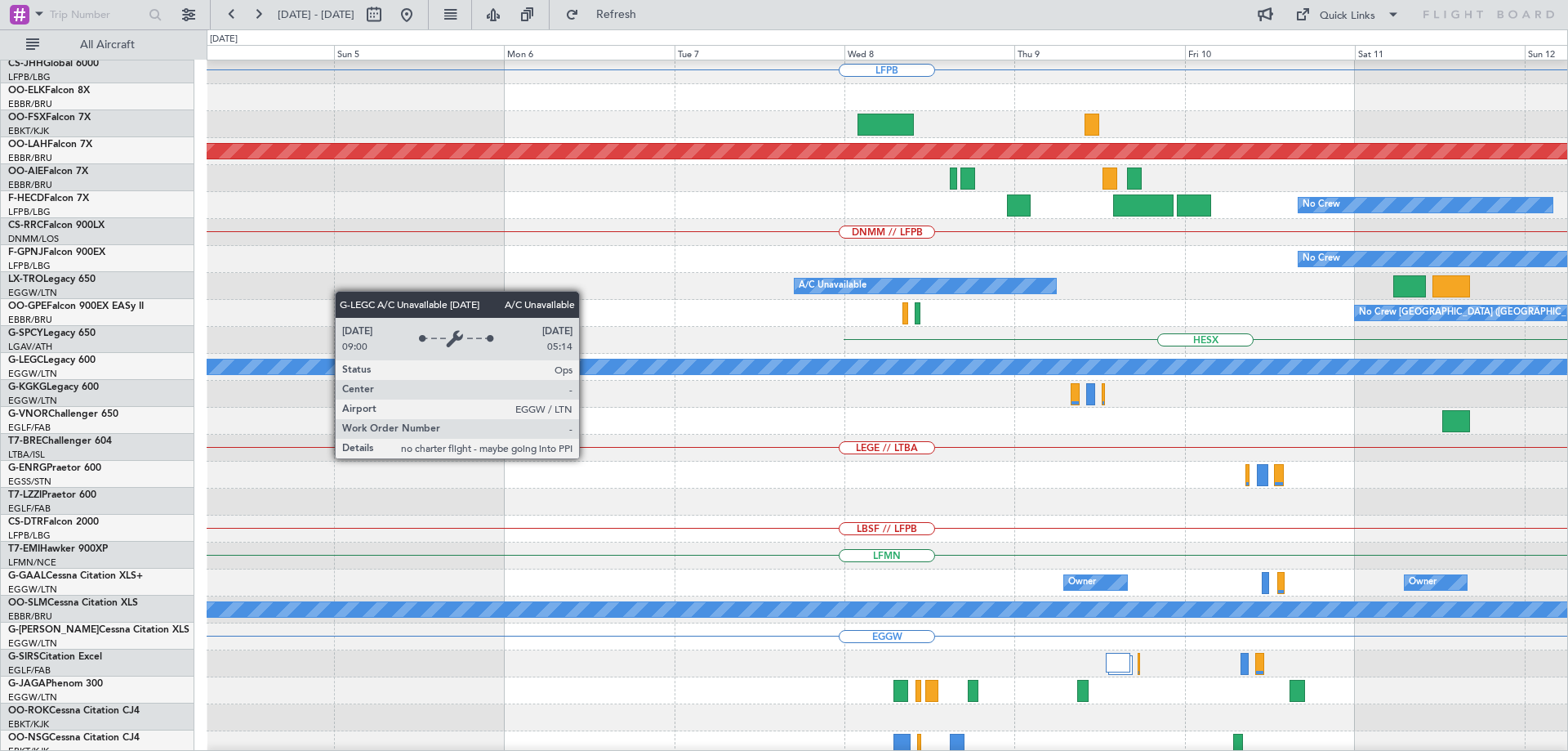
scroll to position [49, 0]
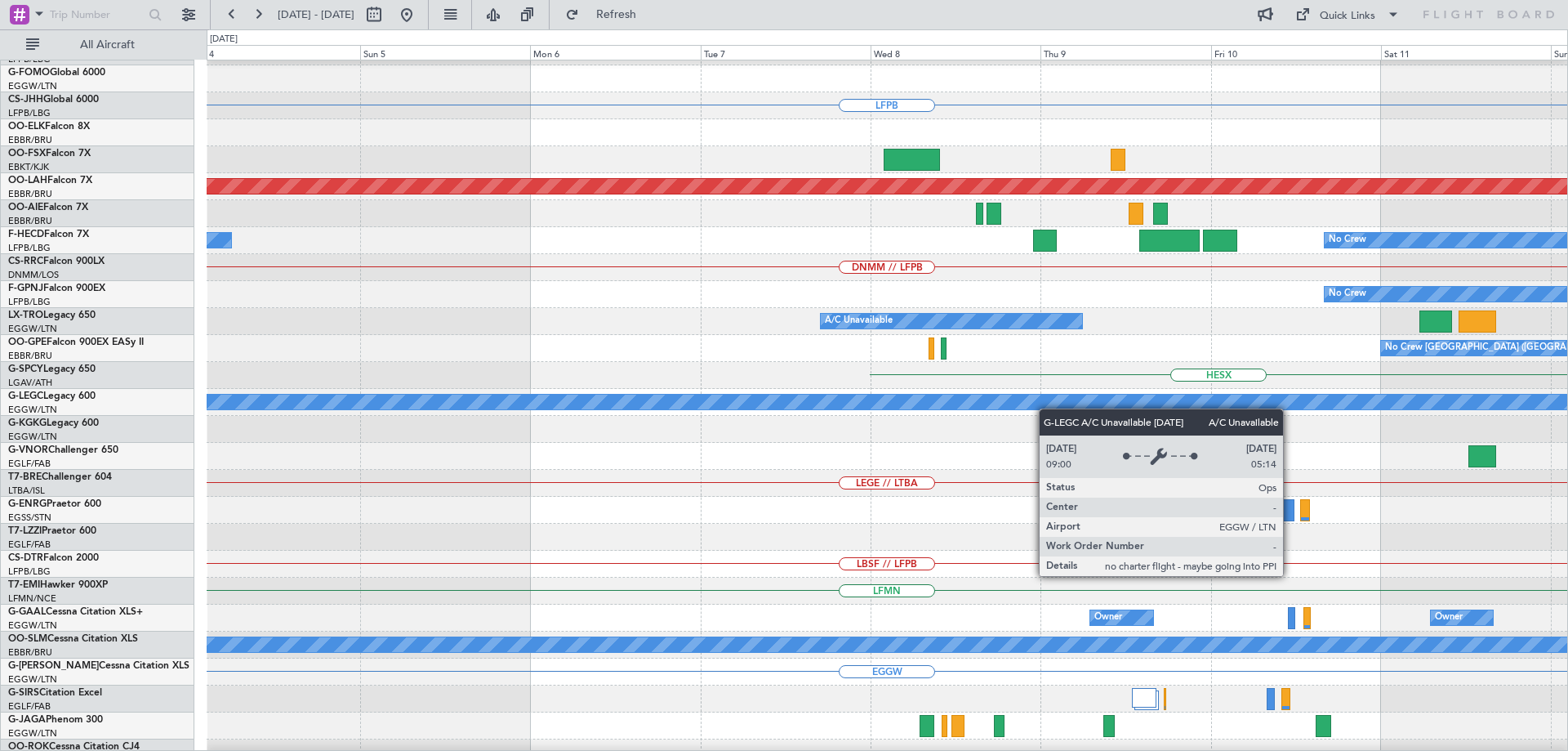
click at [1047, 409] on div "A/C Unavailable London (Luton)" at bounding box center [909, 402] width 4034 height 15
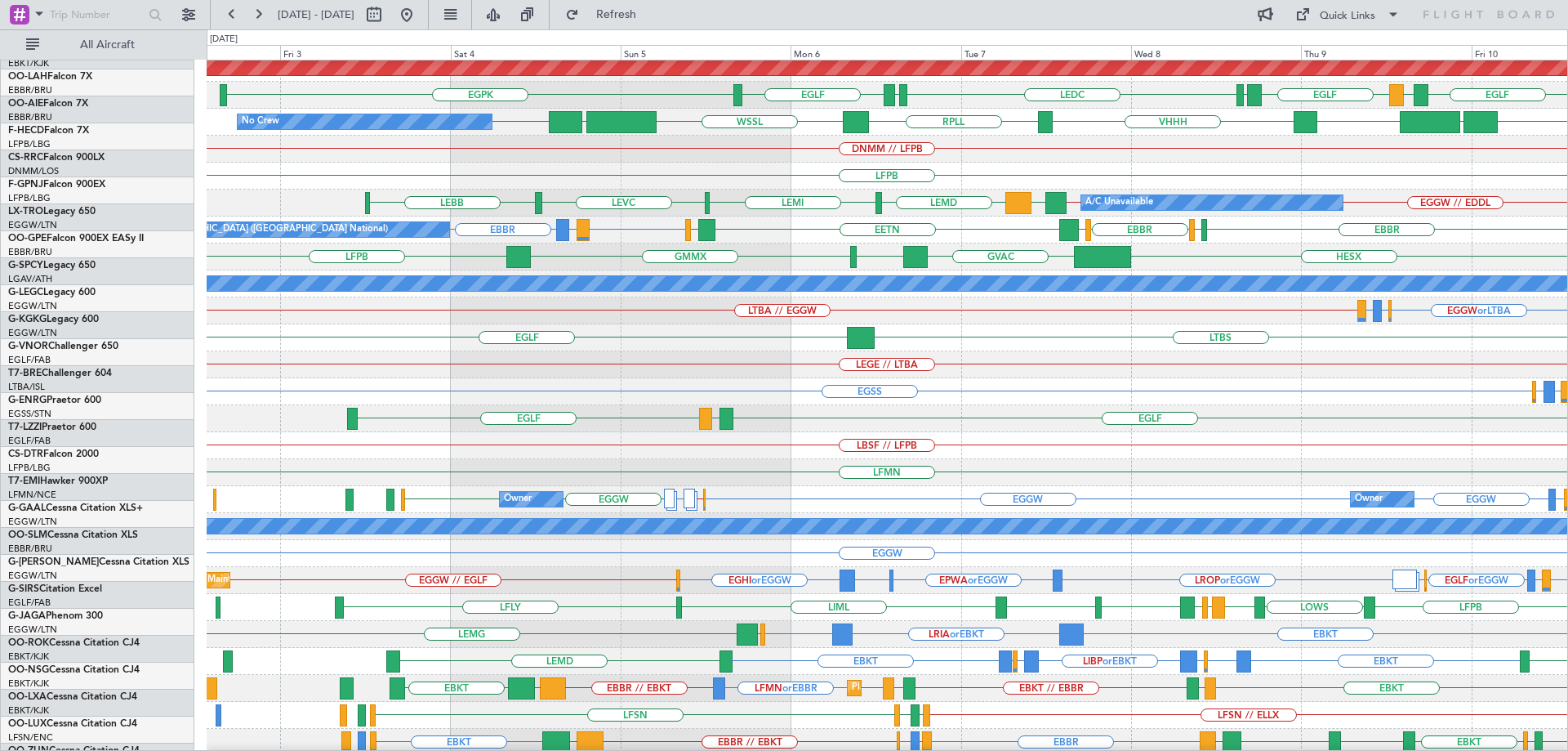
scroll to position [168, 0]
